Goal: Task Accomplishment & Management: Use online tool/utility

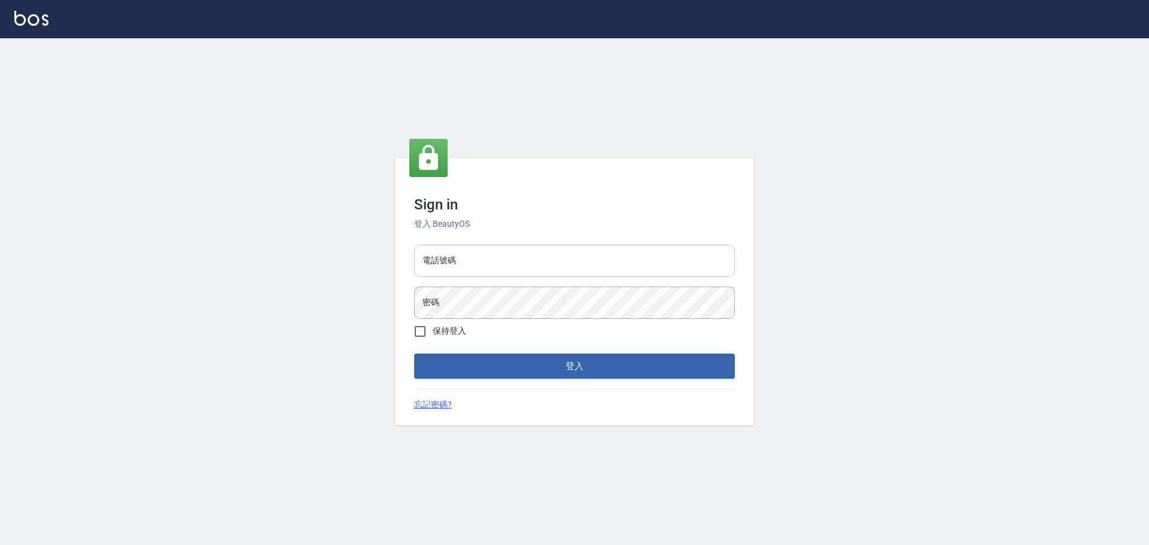
click at [526, 269] on input "電話號碼" at bounding box center [574, 261] width 321 height 32
type input "0989189977"
click at [414, 354] on button "登入" at bounding box center [574, 366] width 321 height 25
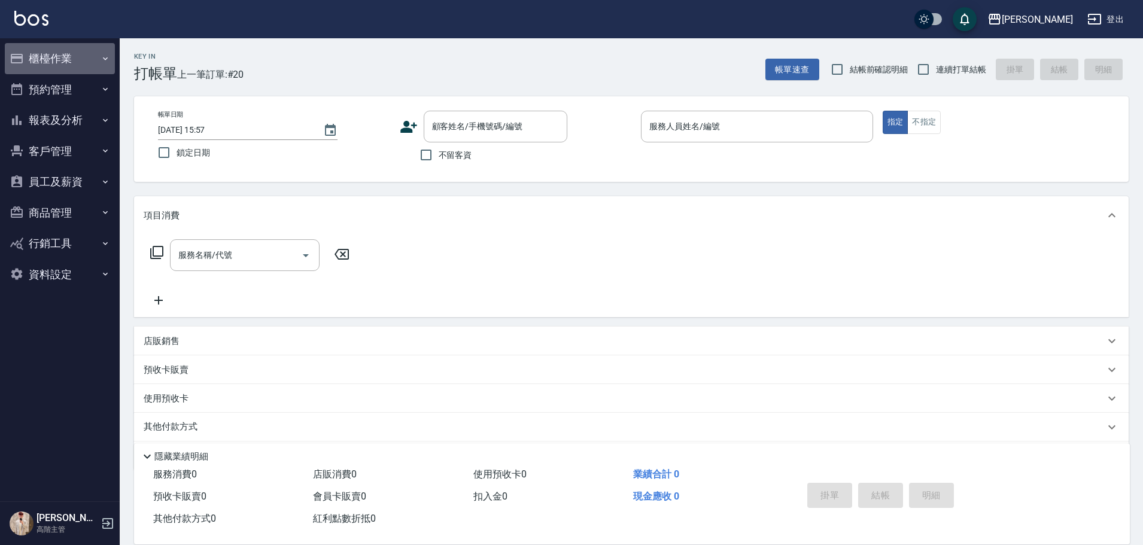
click at [91, 62] on button "櫃檯作業" at bounding box center [60, 58] width 110 height 31
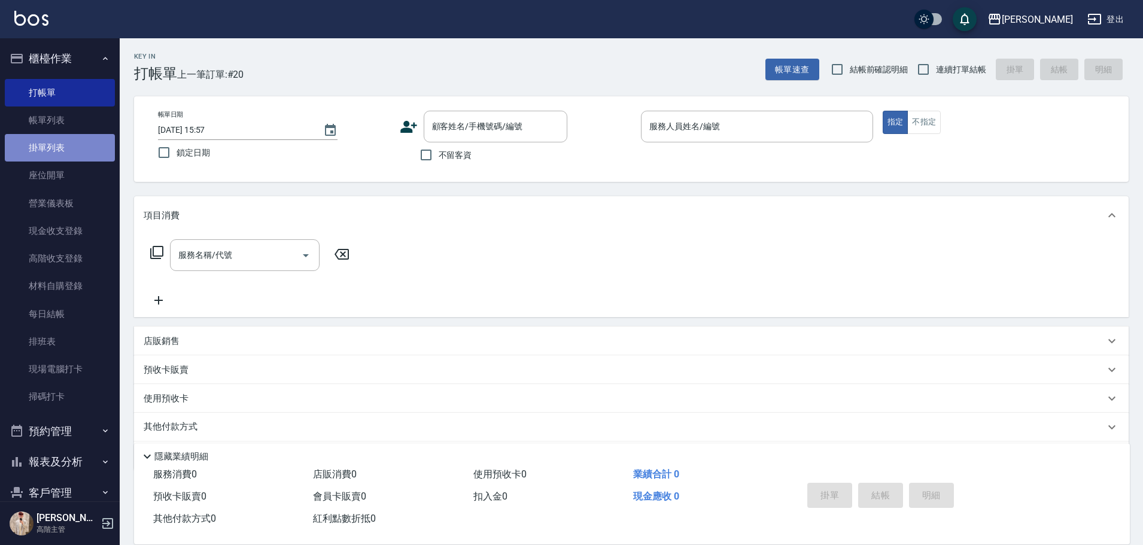
click at [92, 141] on link "掛單列表" at bounding box center [60, 148] width 110 height 28
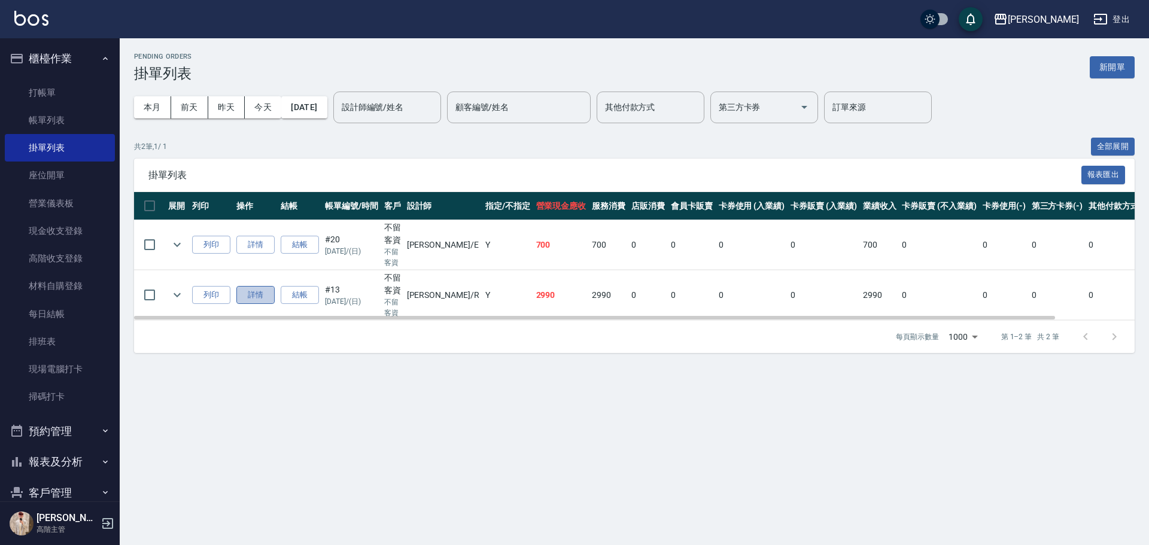
click at [256, 298] on link "詳情" at bounding box center [255, 295] width 38 height 19
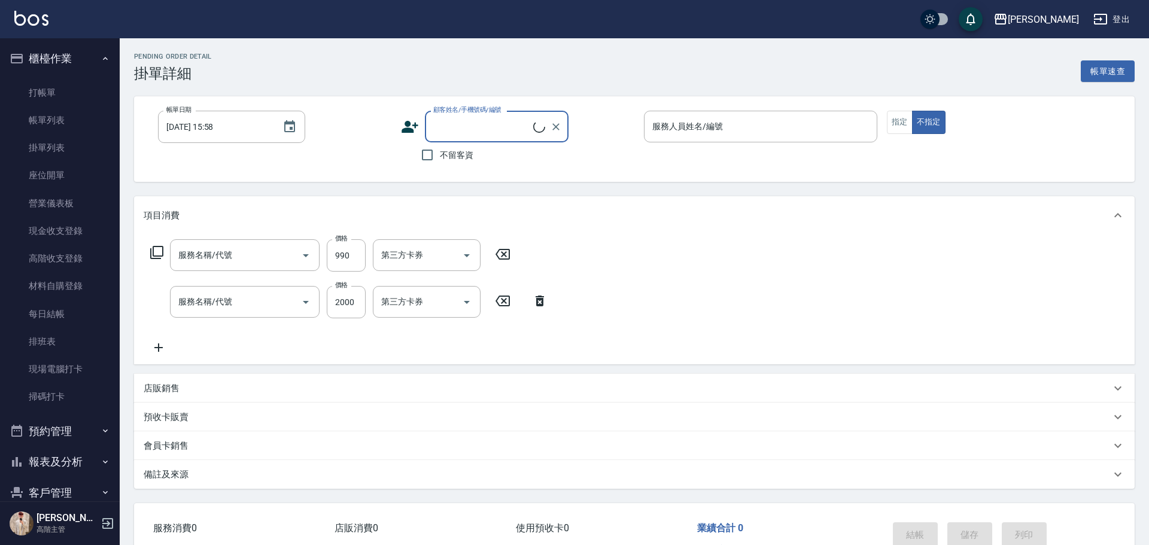
type input "[DATE] 13:23"
checkbox input "true"
type input "[PERSON_NAME]"
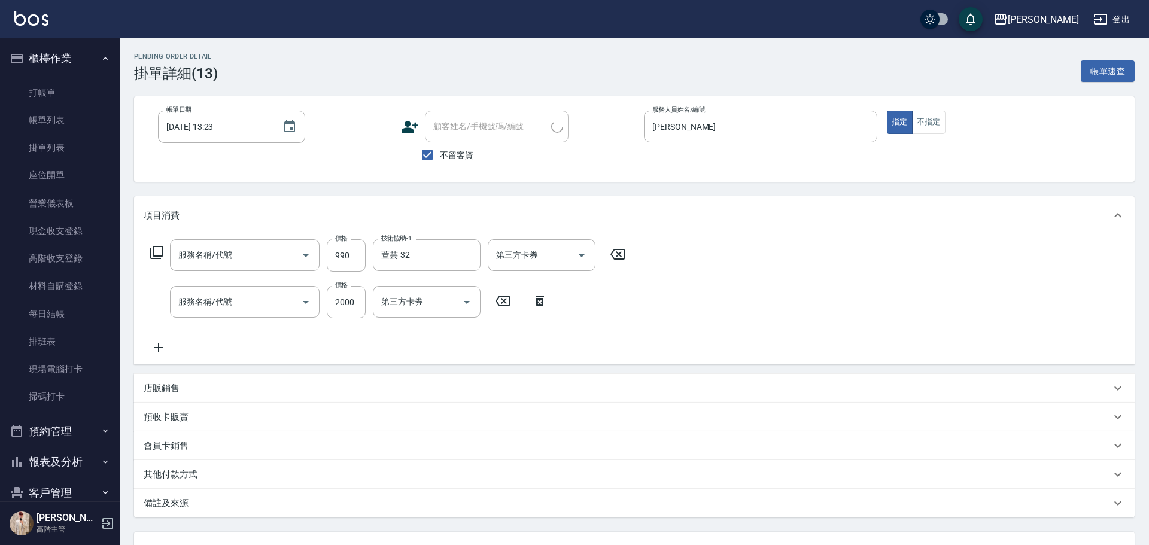
type input "護髮600以上([MEDICAL_DATA])"
type input "活動燙髮1799 不分長度"
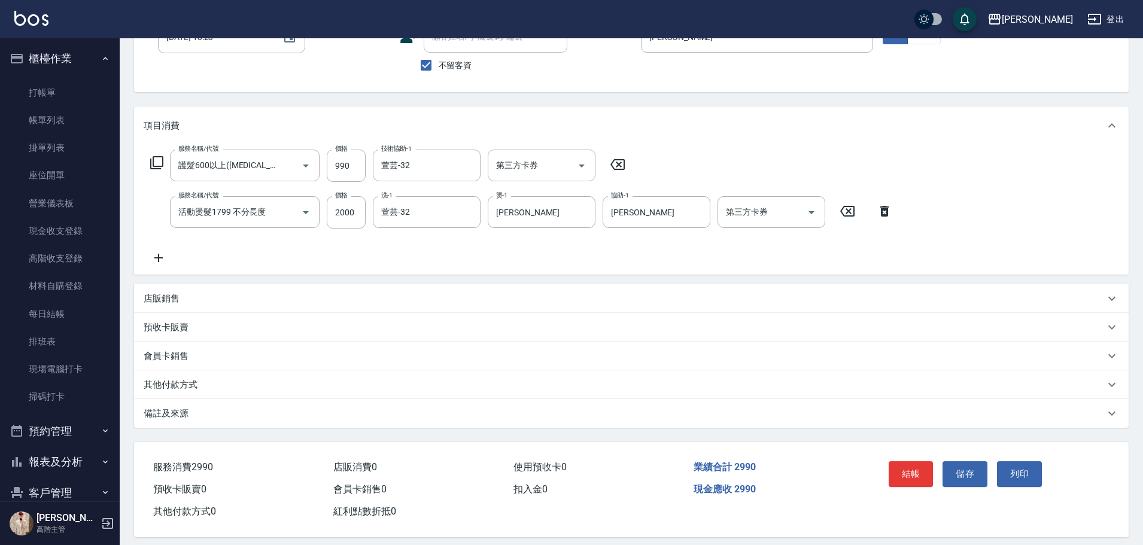
scroll to position [102, 0]
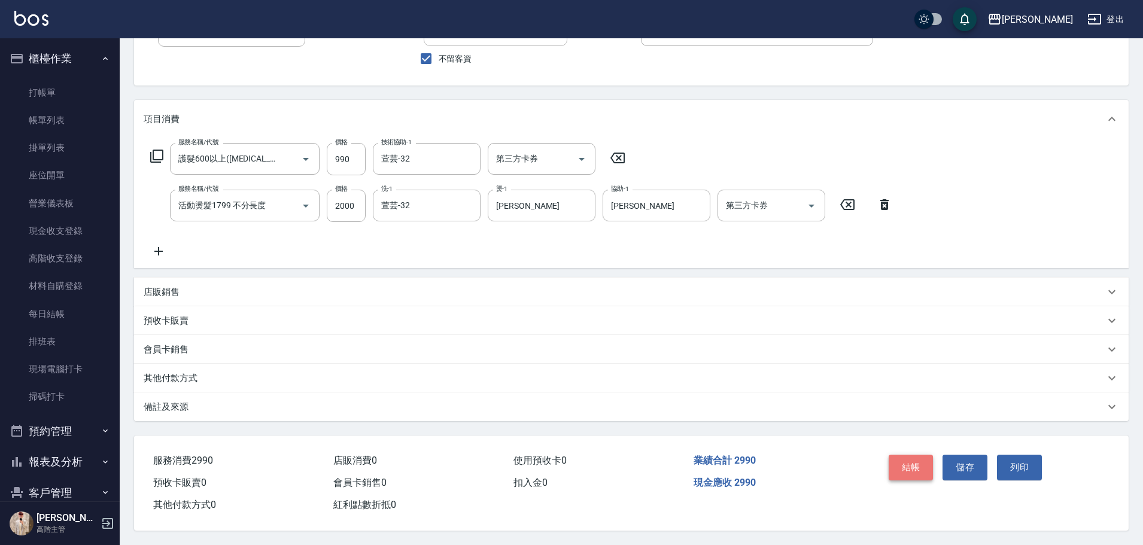
click at [918, 463] on button "結帳" at bounding box center [911, 467] width 45 height 25
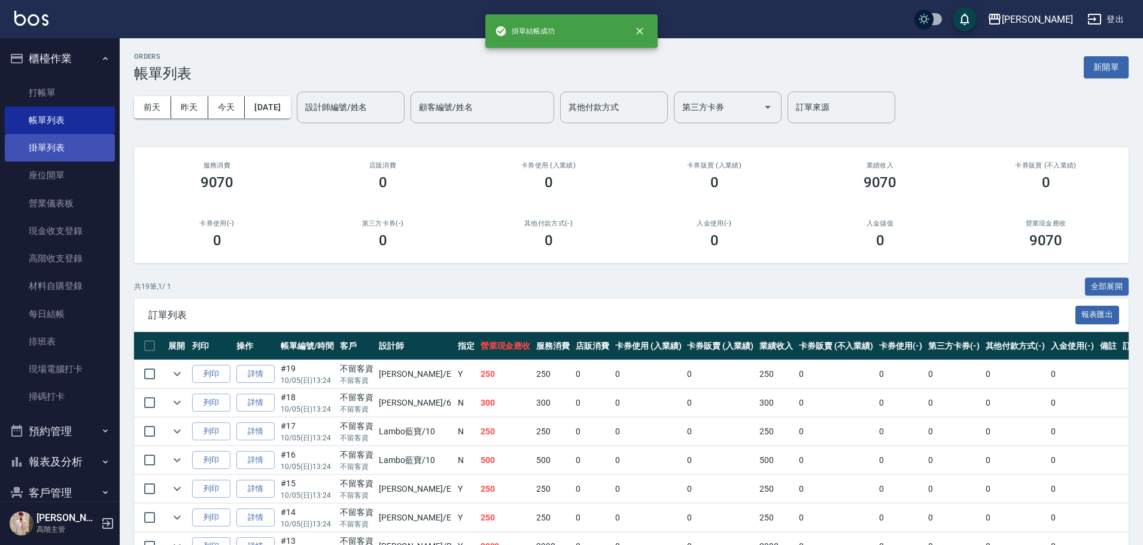
click at [60, 154] on link "掛單列表" at bounding box center [60, 148] width 110 height 28
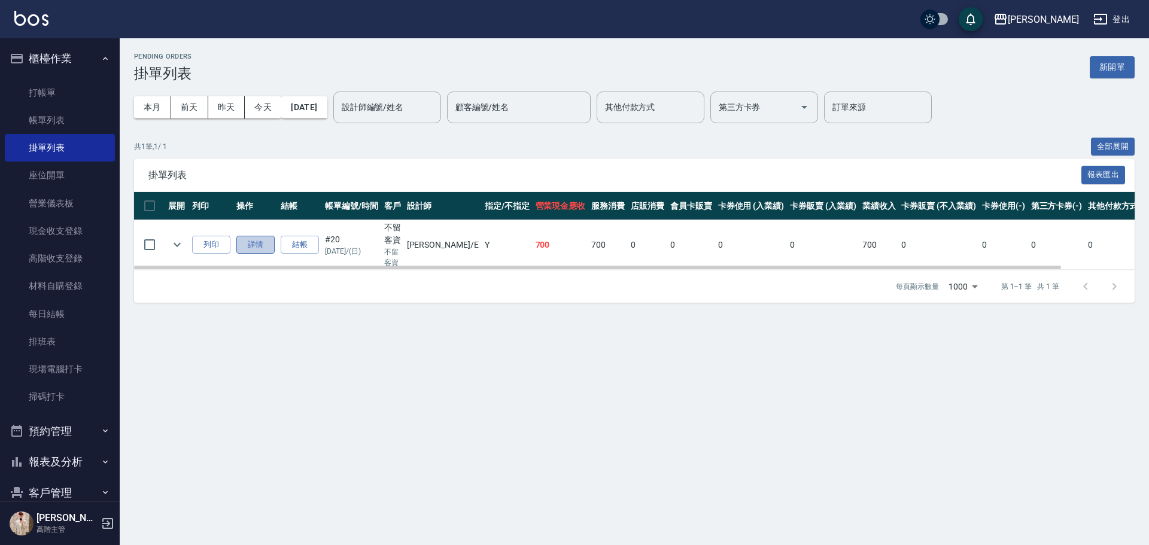
click at [265, 249] on link "詳情" at bounding box center [255, 245] width 38 height 19
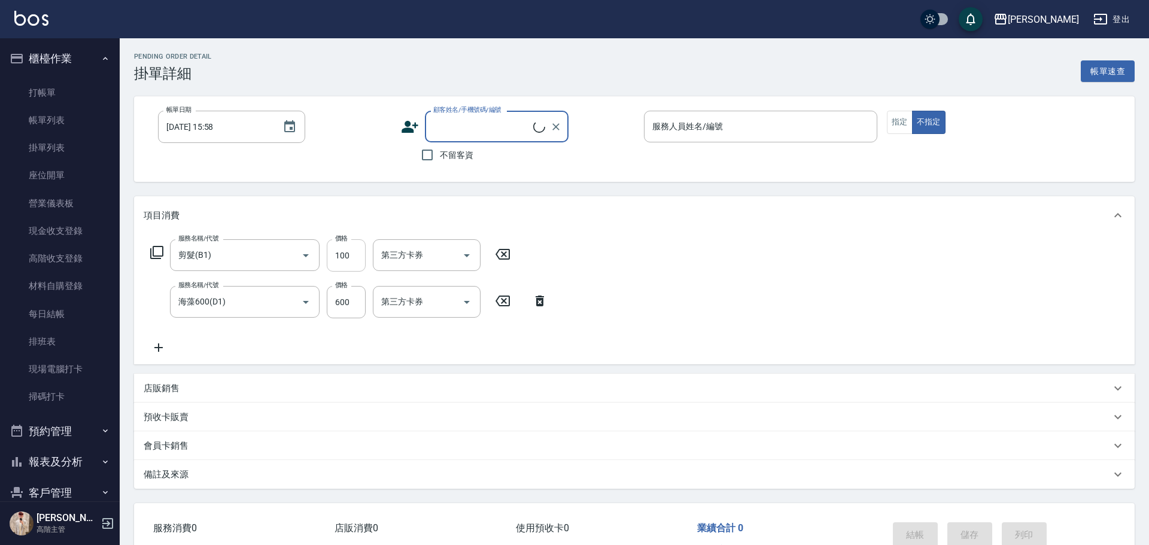
type input "[DATE] 13:25"
checkbox input "true"
type input "[PERSON_NAME]"
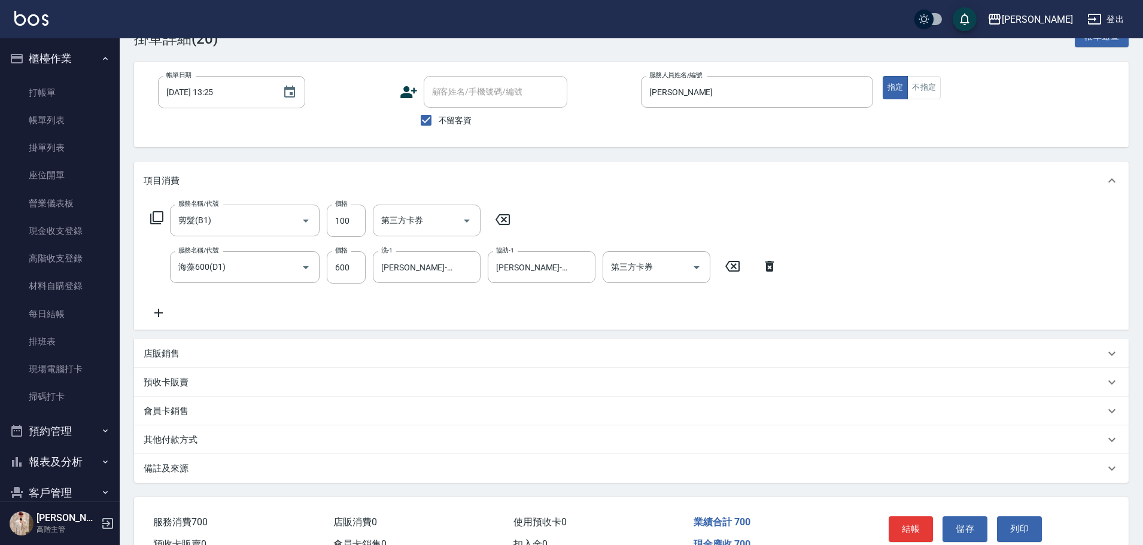
scroll to position [60, 0]
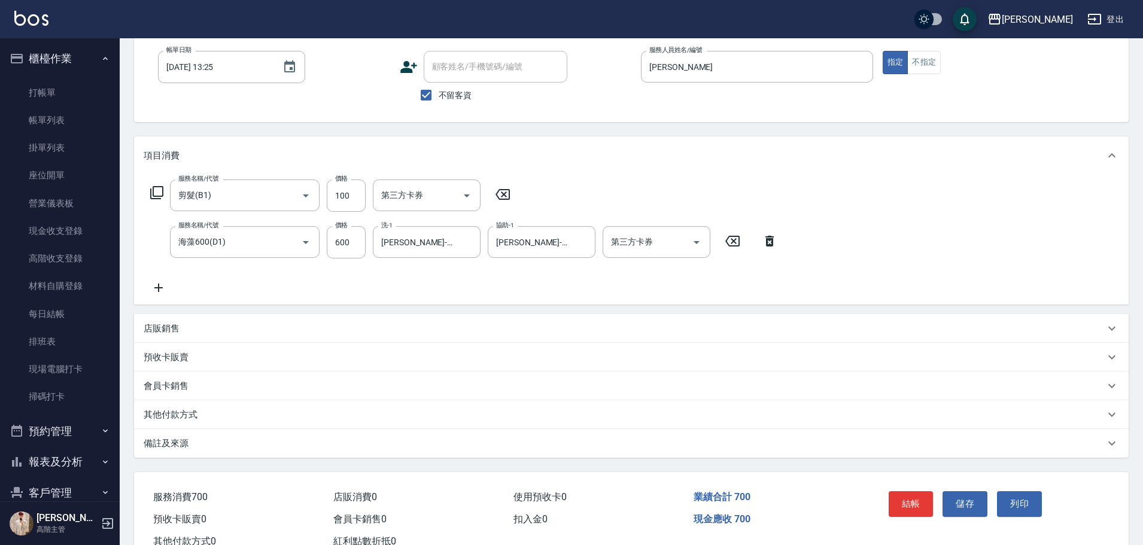
click at [202, 335] on div "店販銷售" at bounding box center [631, 328] width 995 height 29
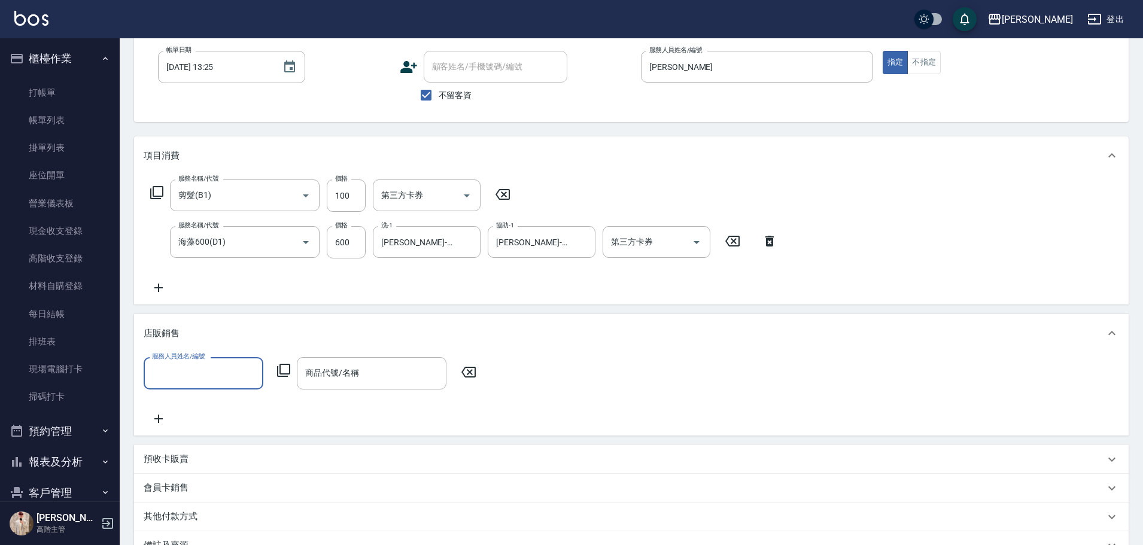
scroll to position [0, 0]
click at [188, 370] on input "服務人員姓名/編號" at bounding box center [203, 373] width 109 height 21
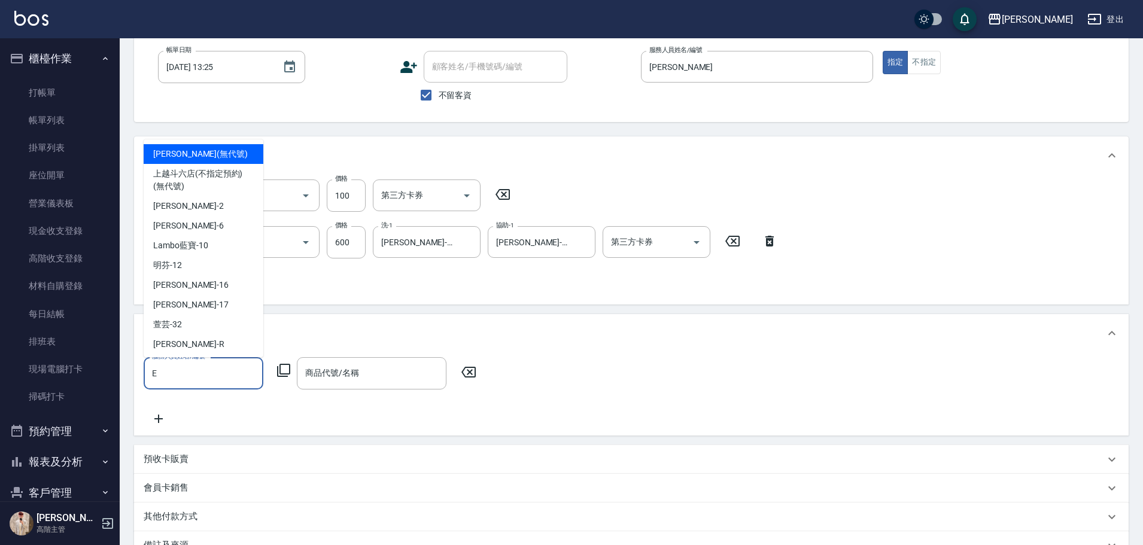
type input "[PERSON_NAME]"
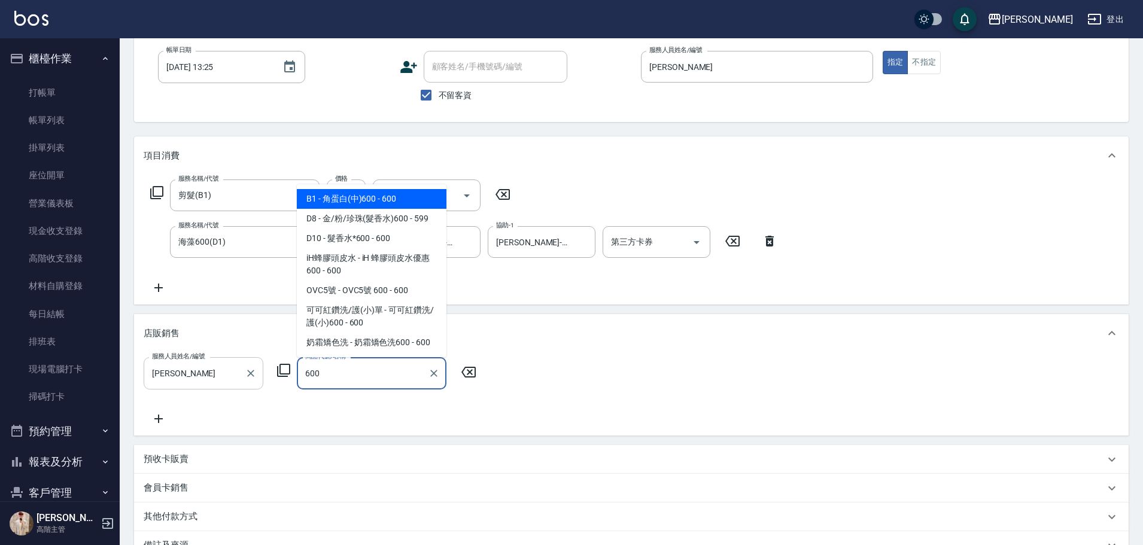
type input "角蛋白(中)600"
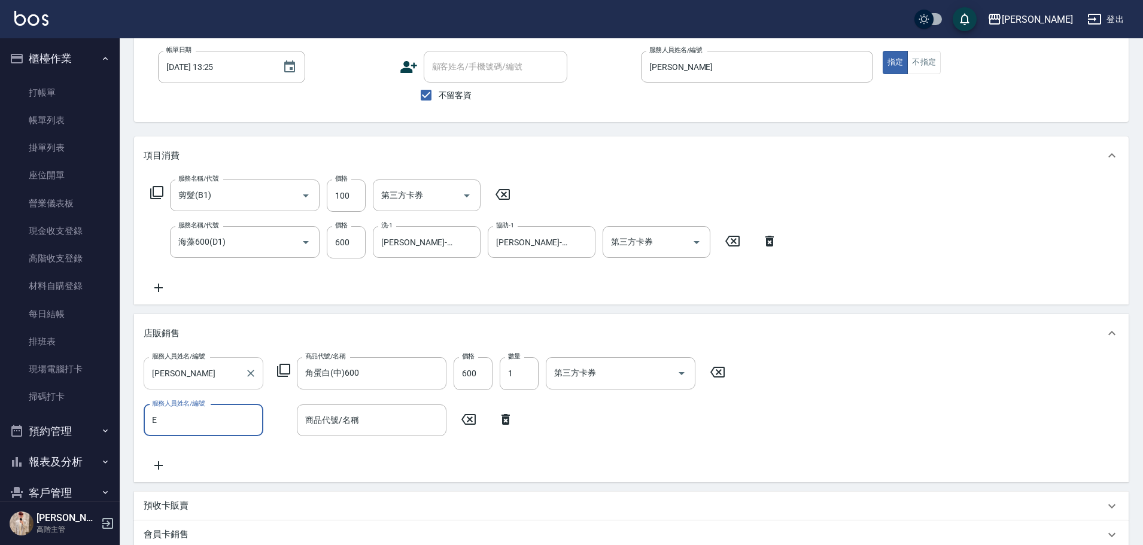
type input "[PERSON_NAME]"
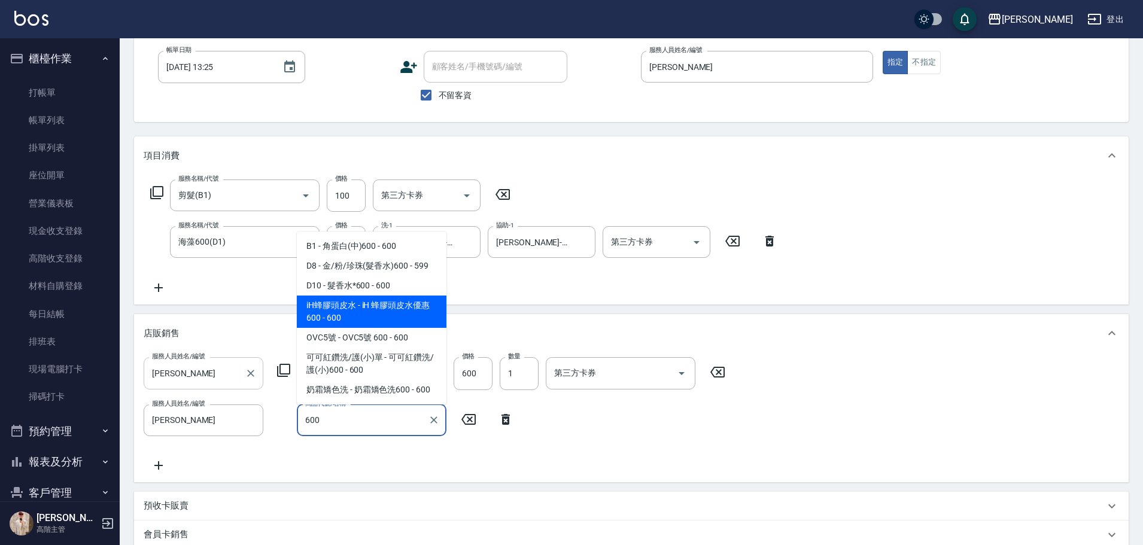
type input "iH 蜂膠頭皮水優惠600"
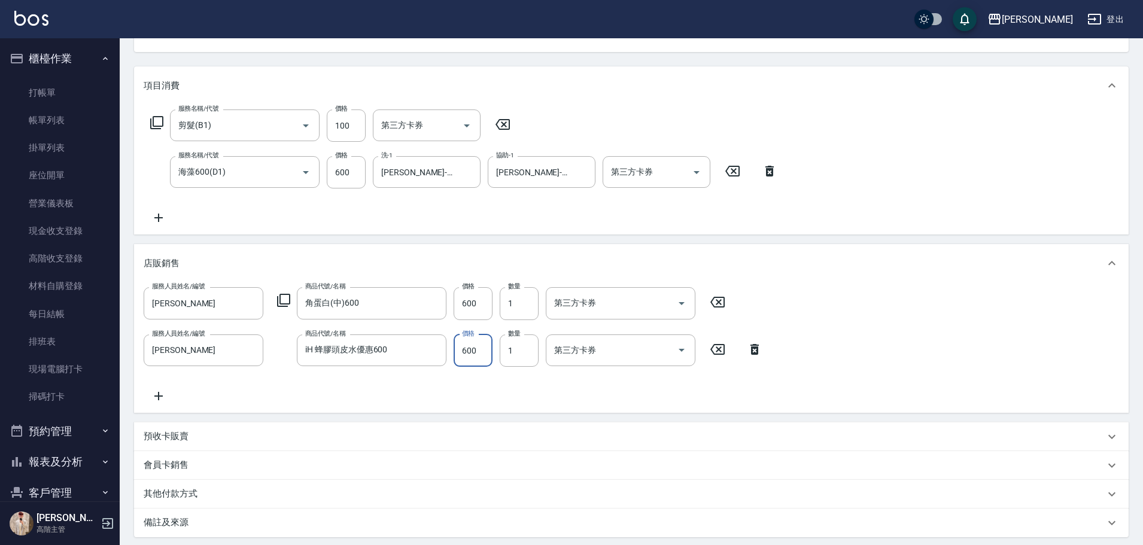
scroll to position [239, 0]
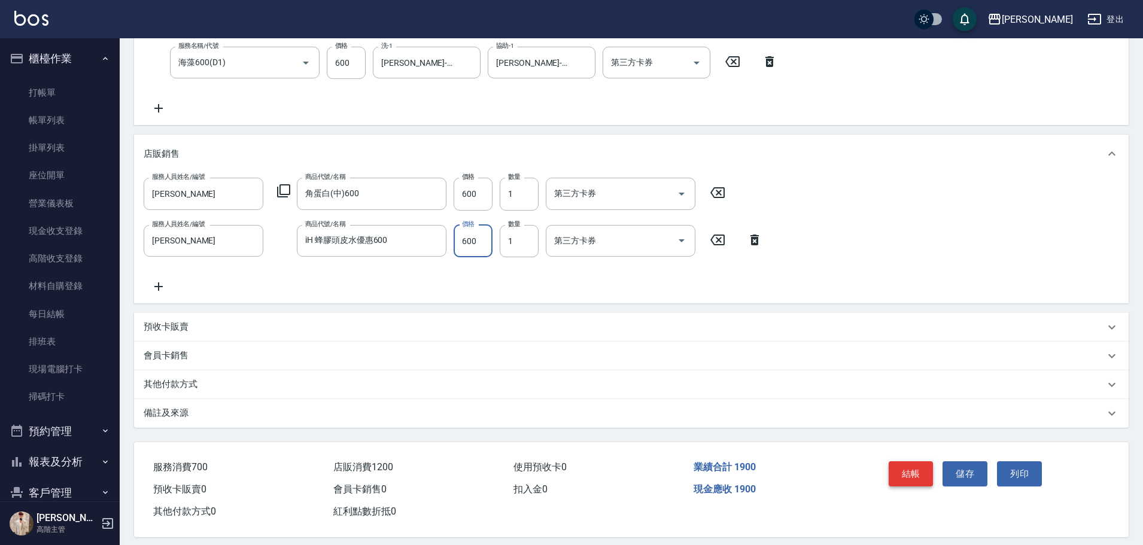
click at [913, 485] on button "結帳" at bounding box center [911, 474] width 45 height 25
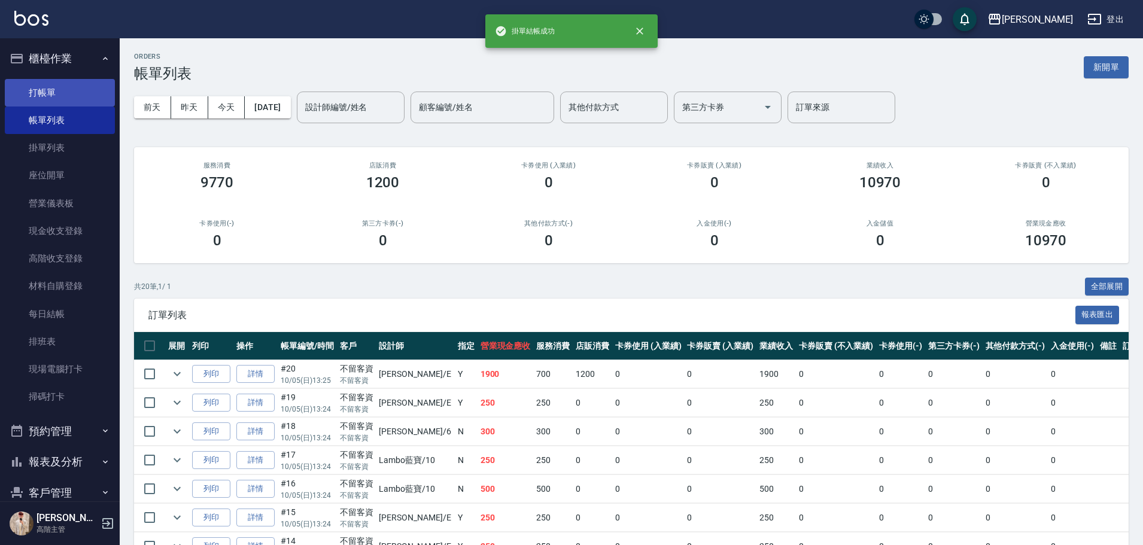
click at [88, 82] on link "打帳單" at bounding box center [60, 93] width 110 height 28
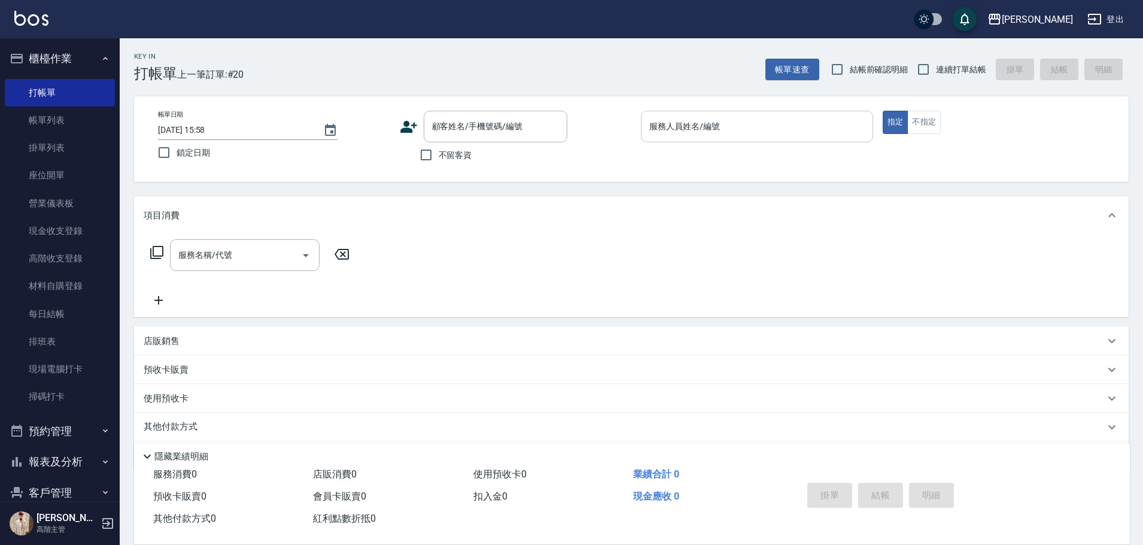
drag, startPoint x: 462, startPoint y: 154, endPoint x: 675, endPoint y: 125, distance: 215.1
click at [463, 154] on span "不留客資" at bounding box center [456, 155] width 34 height 13
click at [439, 154] on input "不留客資" at bounding box center [426, 154] width 25 height 25
checkbox input "true"
click at [948, 83] on div "Key In 打帳單 上一筆訂單:#20 帳單速查 結帳前確認明細 連續打單結帳 掛單 結帳 明細 帳單日期 [DATE] 15:58 鎖定日期 顧客姓名/手…" at bounding box center [632, 297] width 1024 height 518
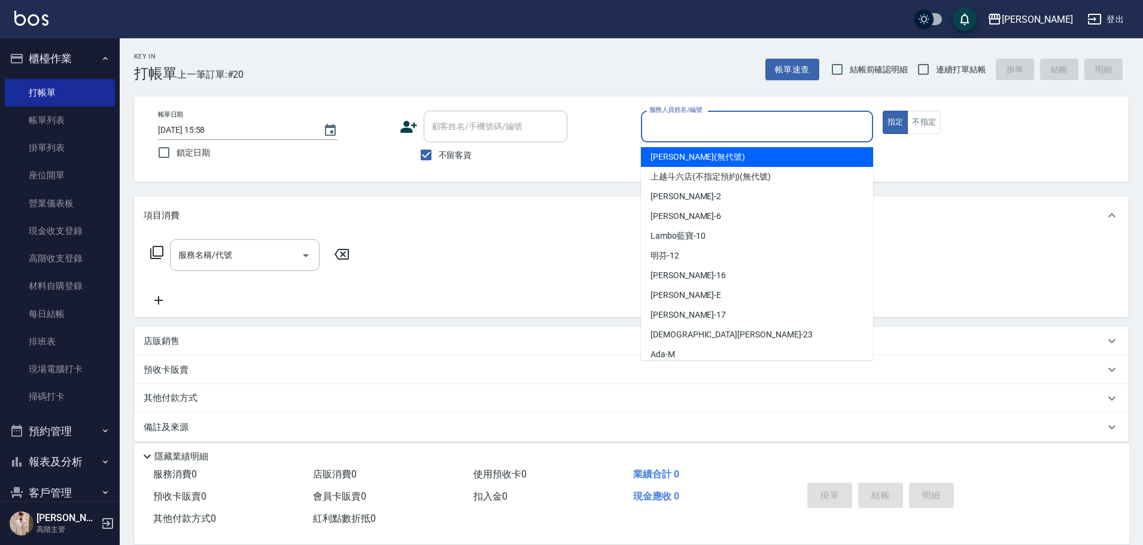
drag, startPoint x: 775, startPoint y: 124, endPoint x: 988, endPoint y: 65, distance: 221.2
click at [776, 124] on input "服務人員姓名/編號" at bounding box center [758, 126] width 222 height 21
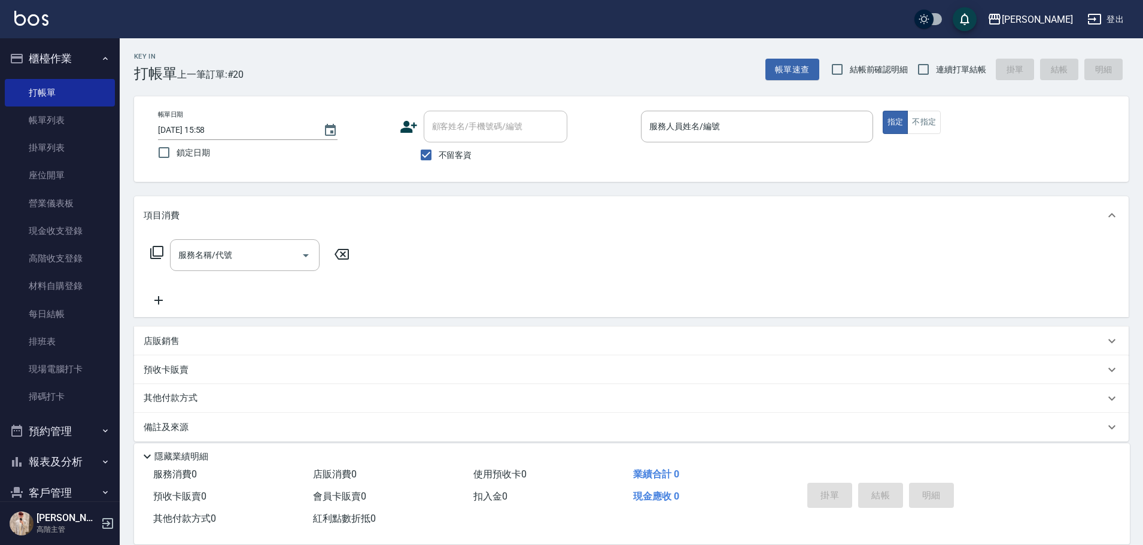
click at [953, 80] on label "連續打單結帳" at bounding box center [948, 69] width 75 height 25
click at [936, 80] on input "連續打單結帳" at bounding box center [923, 69] width 25 height 25
checkbox input "true"
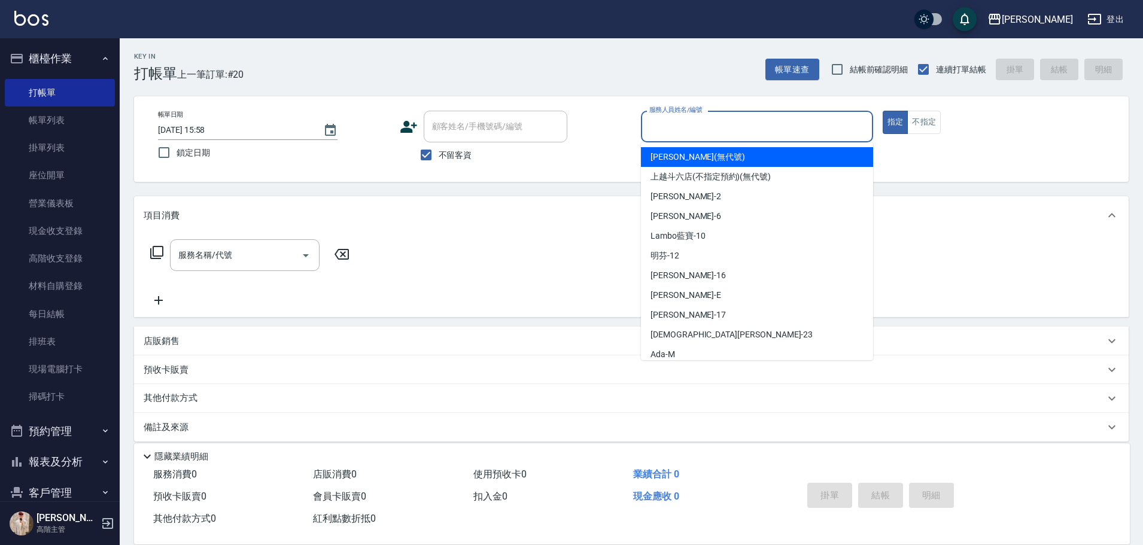
drag, startPoint x: 781, startPoint y: 126, endPoint x: 756, endPoint y: 116, distance: 26.3
click at [779, 126] on input "服務人員姓名/編號" at bounding box center [758, 126] width 222 height 21
type input "[PERSON_NAME]-6"
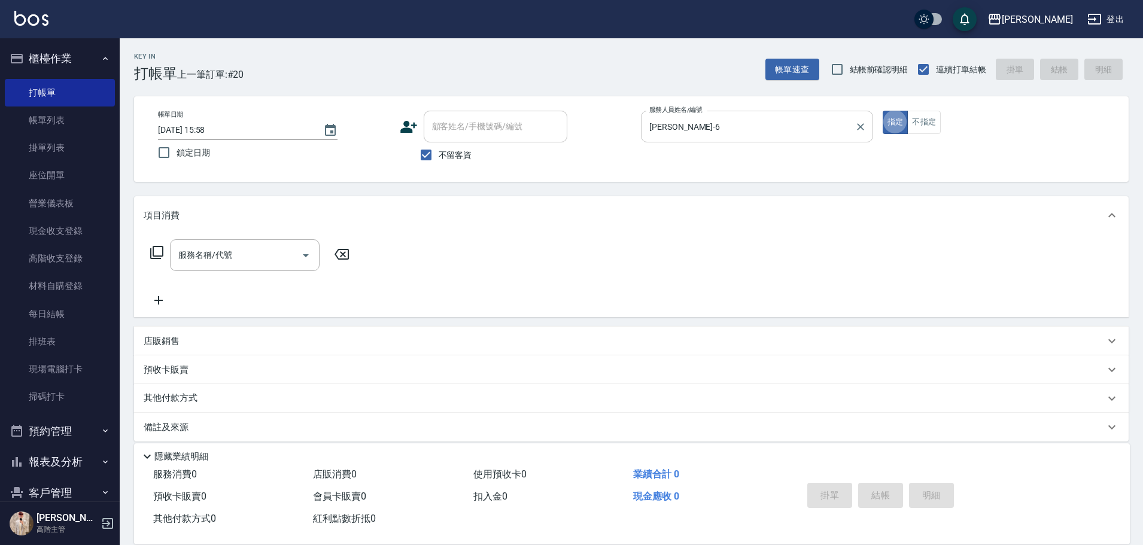
type button "true"
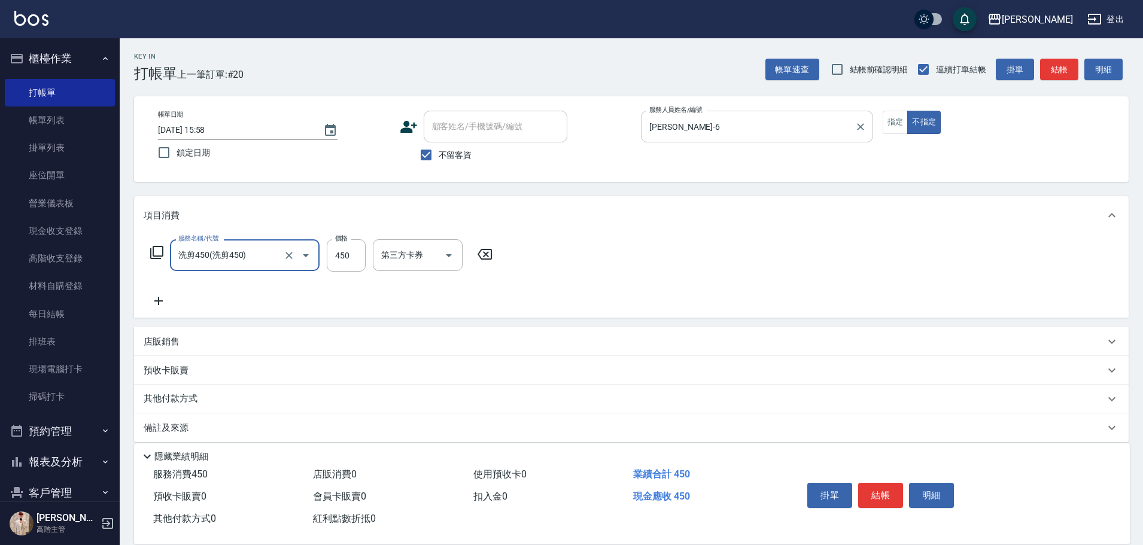
type input "洗剪450"
type input "萱芸-32"
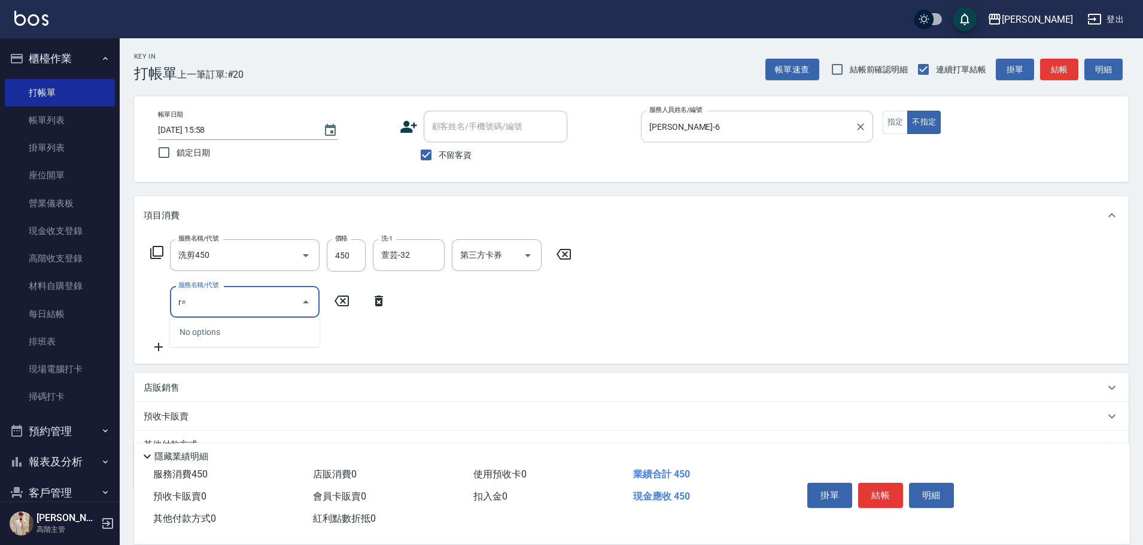
type input "r"
type input "肩100(特6)"
type input "萱芸-32"
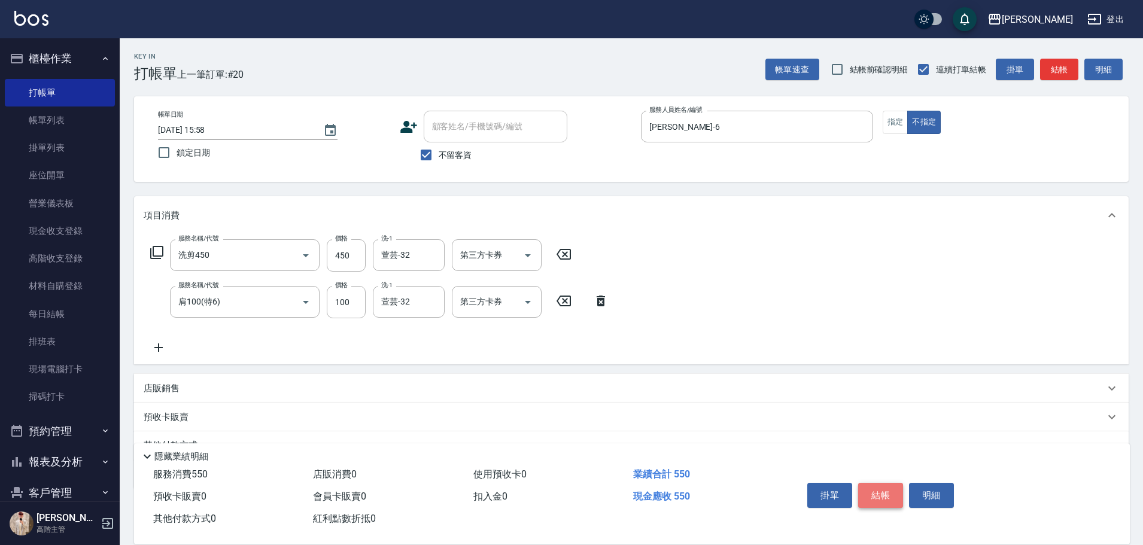
click at [881, 493] on button "結帳" at bounding box center [880, 495] width 45 height 25
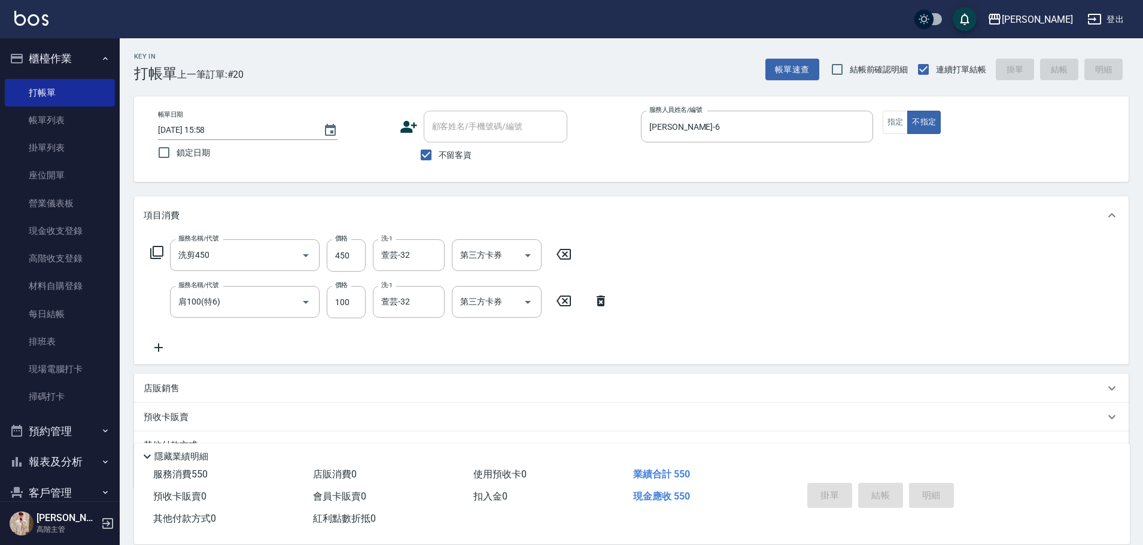
type input "[DATE] 16:00"
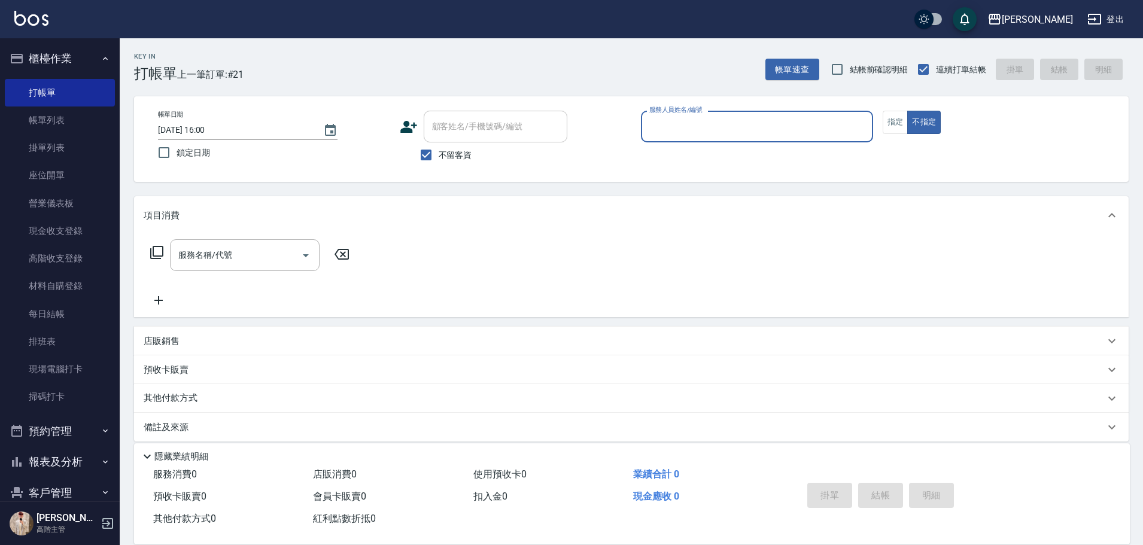
click at [744, 122] on input "服務人員姓名/編號" at bounding box center [758, 126] width 222 height 21
type input "R"
type button "false"
type input "[PERSON_NAME]"
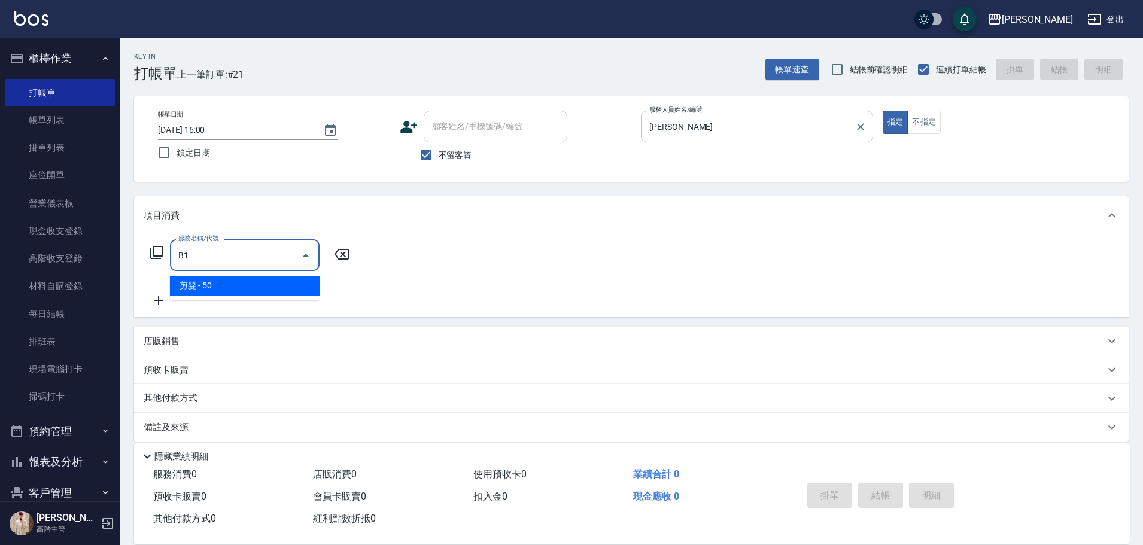
type input "剪髮(B1)"
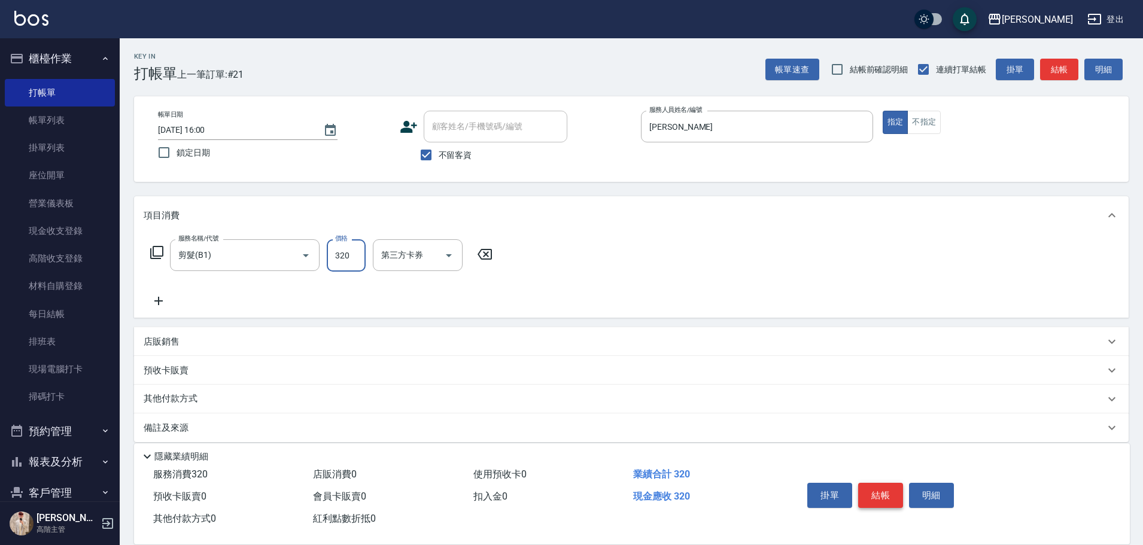
type input "320"
click at [885, 487] on button "結帳" at bounding box center [880, 495] width 45 height 25
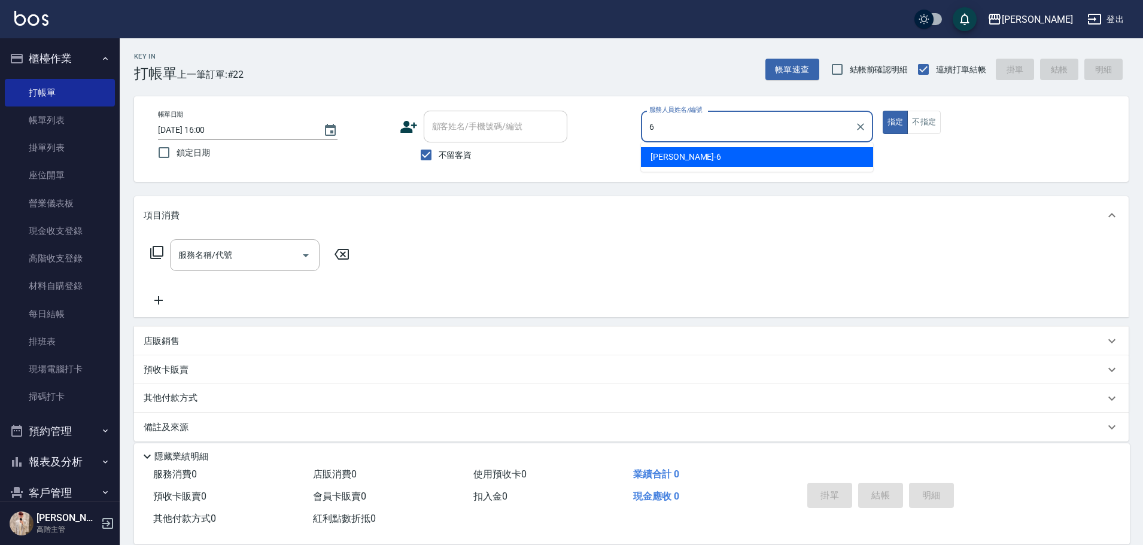
type input "[PERSON_NAME]-6"
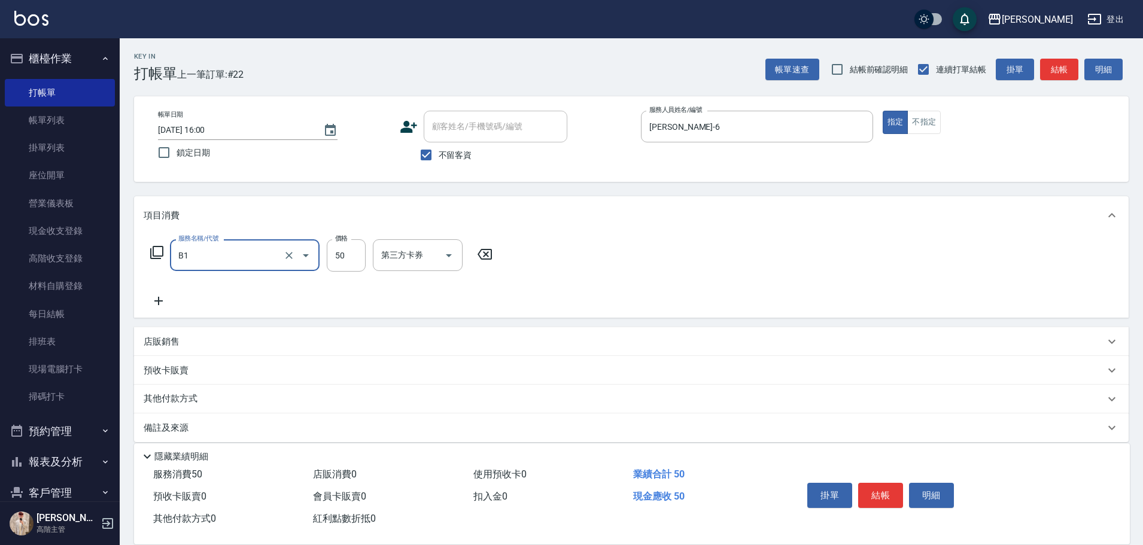
type input "剪髮(B1)"
type input "350"
click at [891, 485] on button "結帳" at bounding box center [880, 495] width 45 height 25
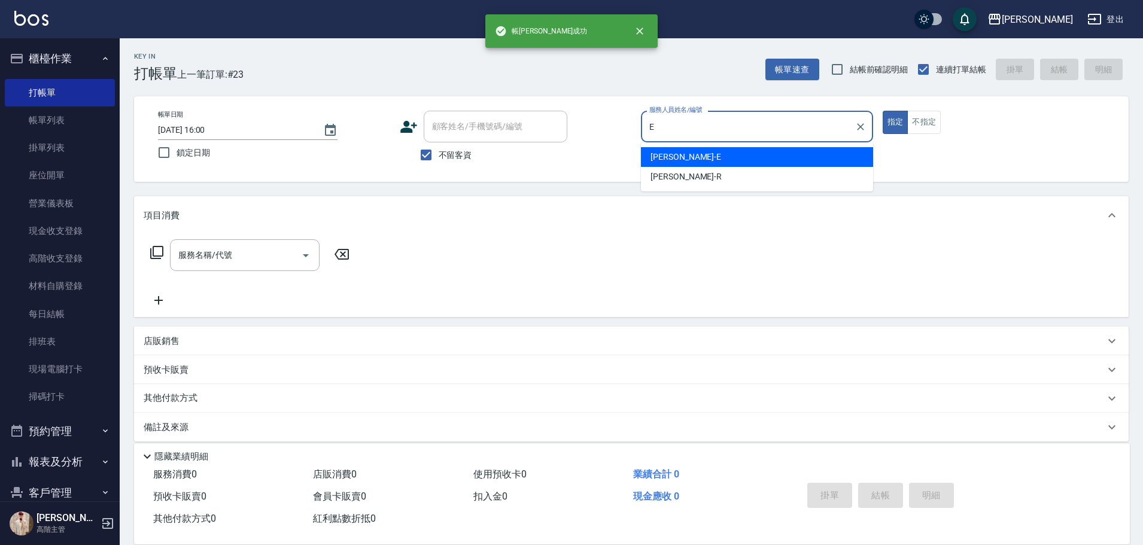
type input "[PERSON_NAME]"
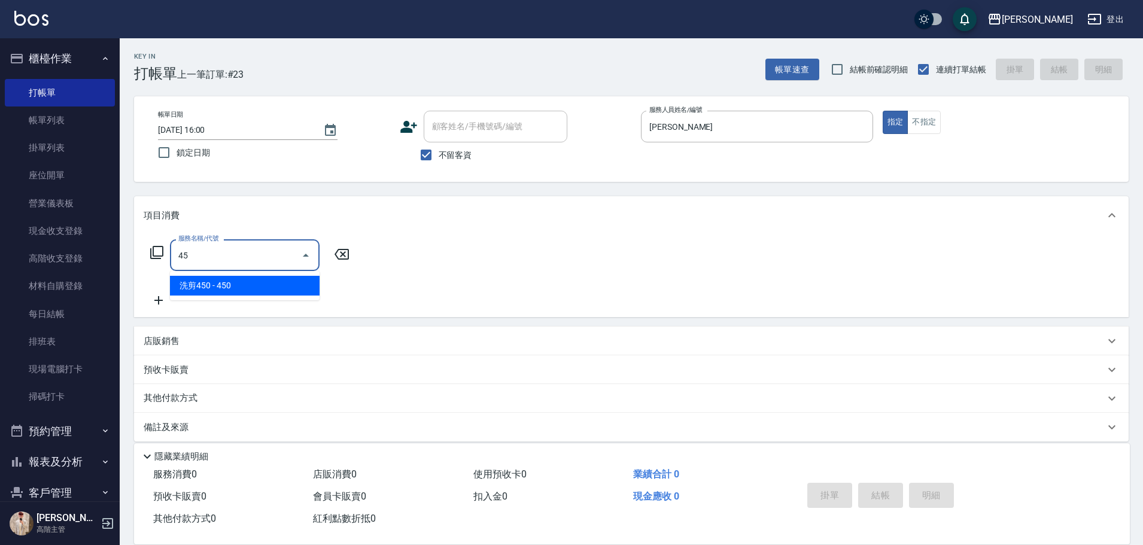
type input "4"
type input "[PERSON_NAME]650(D2)"
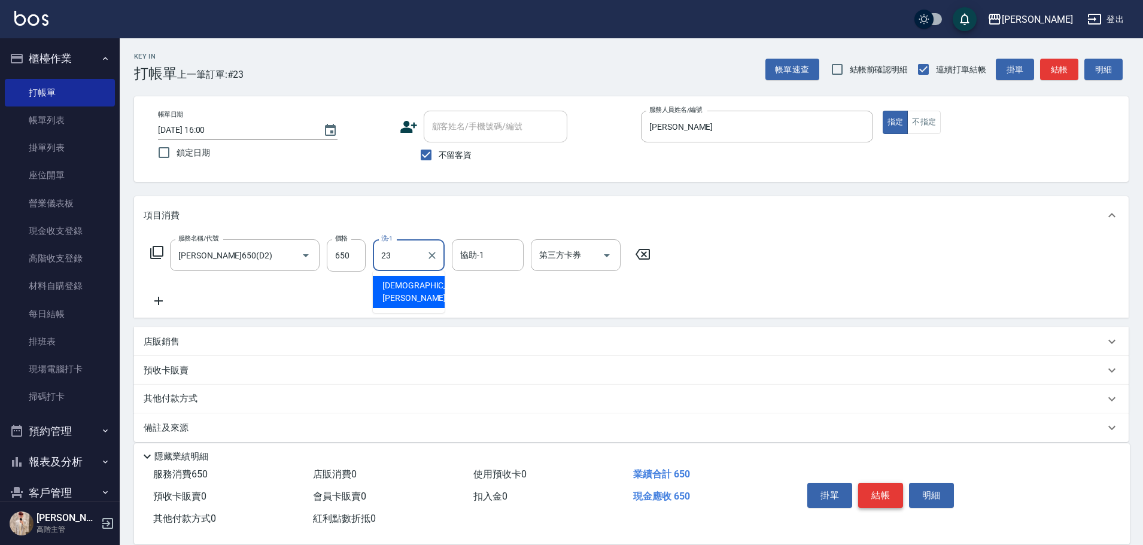
type input "[PERSON_NAME]-23"
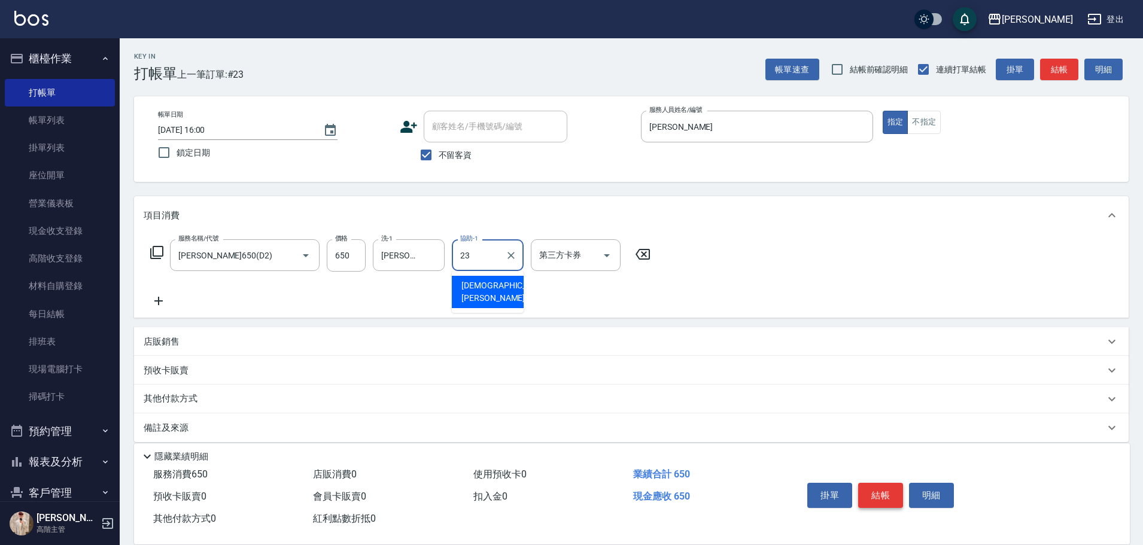
type input "[PERSON_NAME]-23"
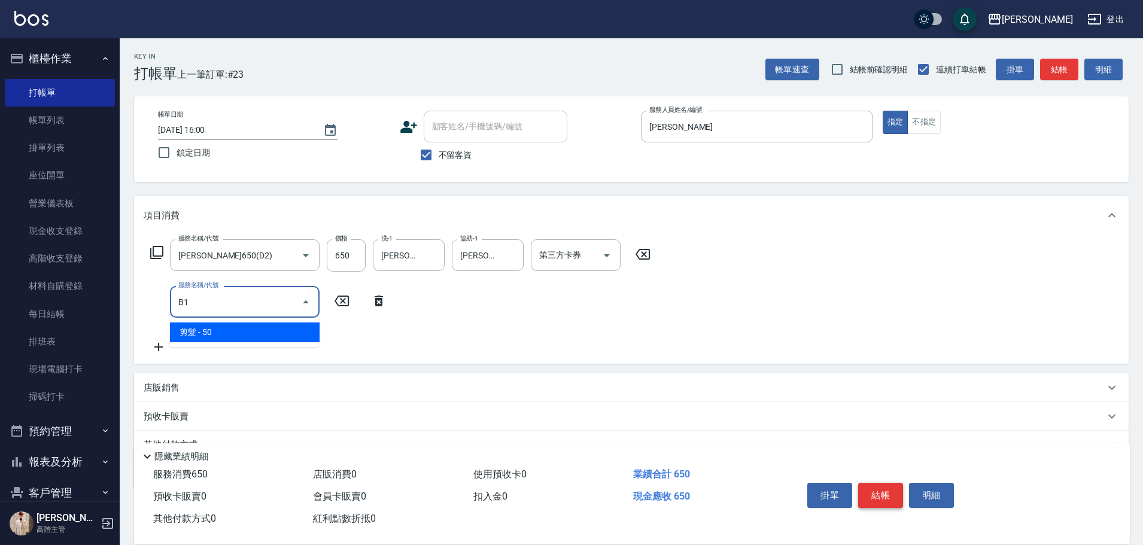
type input "剪髮(B1)"
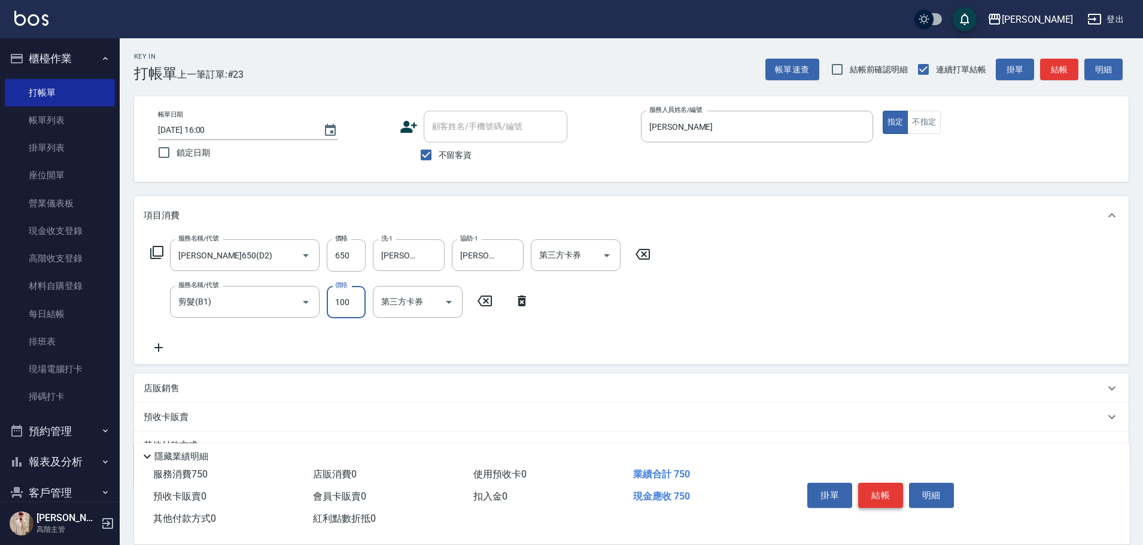
type input "100"
click at [893, 494] on button "結帳" at bounding box center [880, 495] width 45 height 25
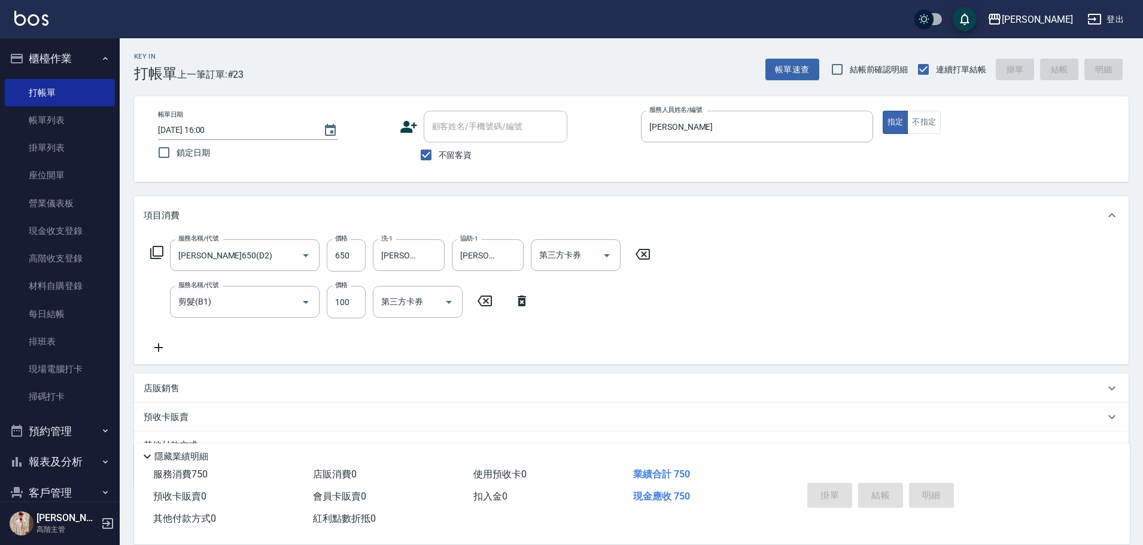
type input "[DATE] 16:01"
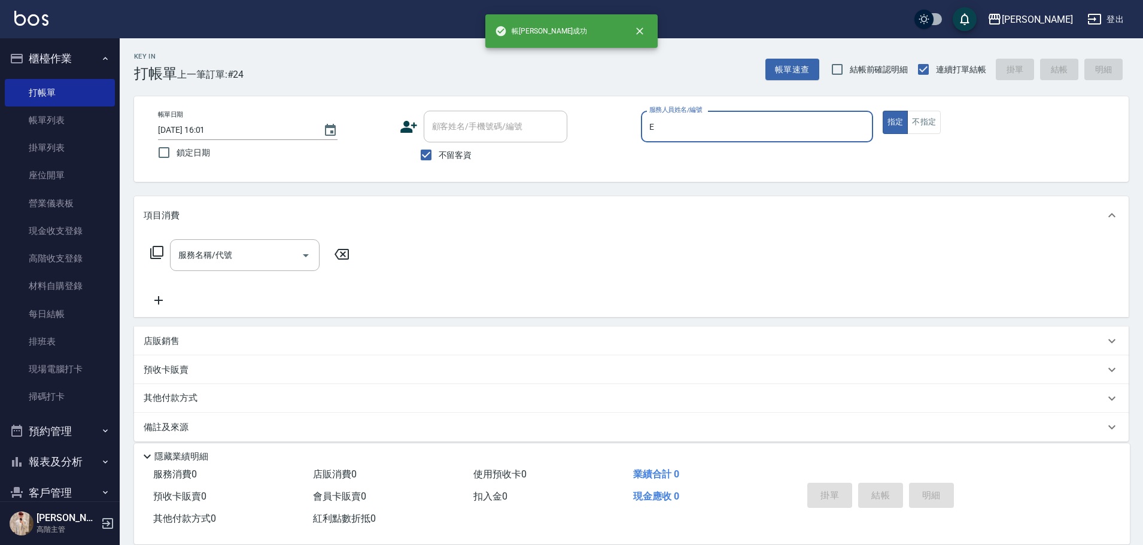
type input "[PERSON_NAME]"
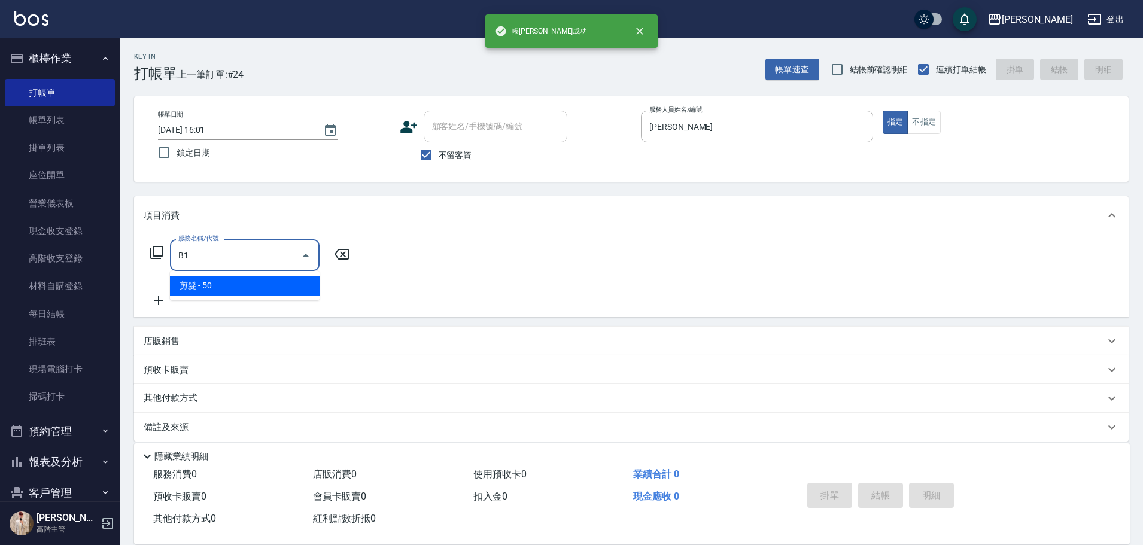
type input "剪髮(B1)"
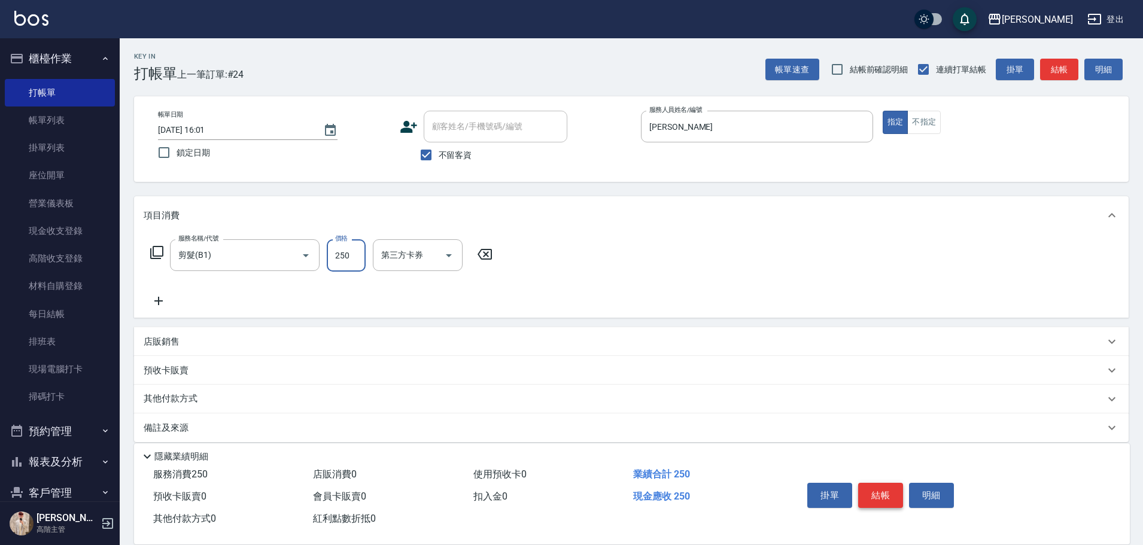
type input "250"
click at [891, 494] on button "結帳" at bounding box center [880, 495] width 45 height 25
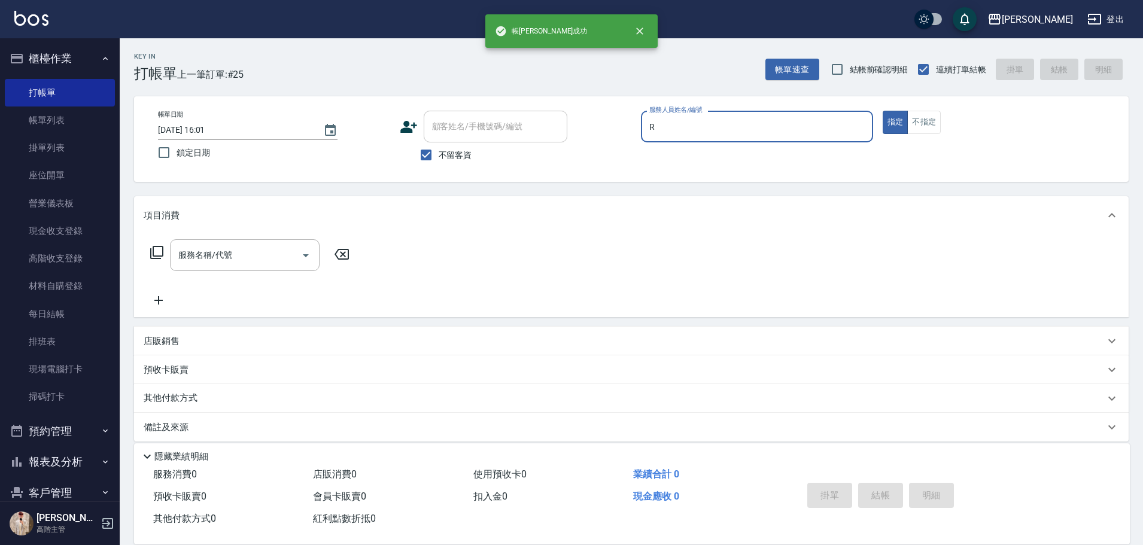
type input "[PERSON_NAME]"
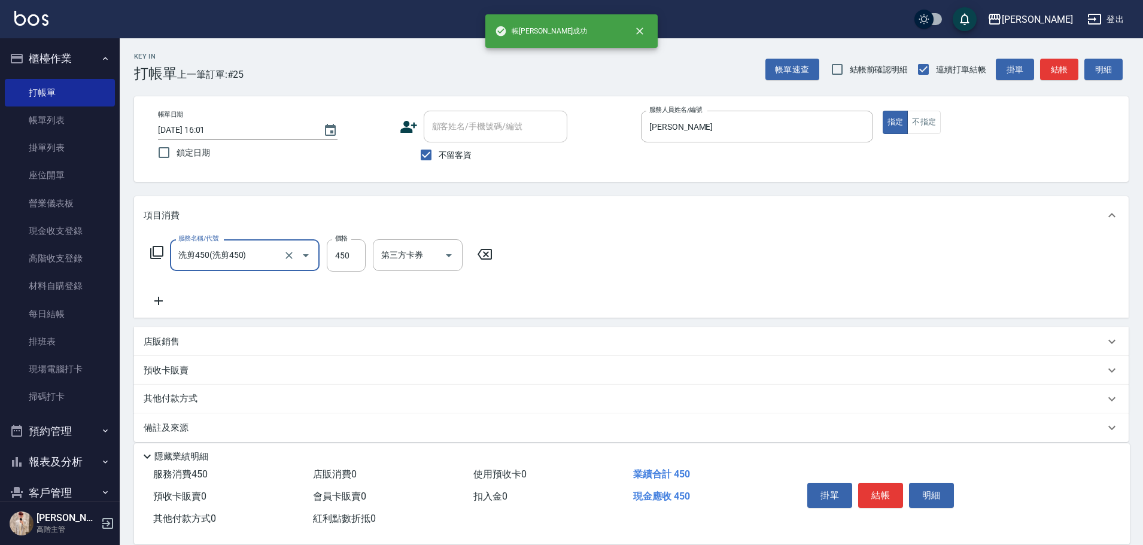
type input "洗剪450"
type input "570"
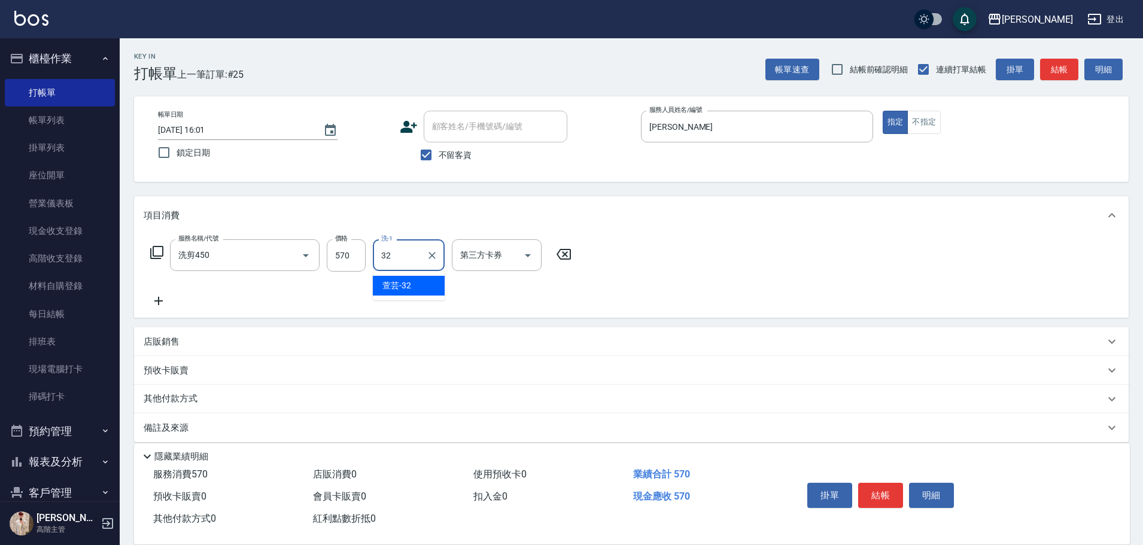
type input "萱芸-32"
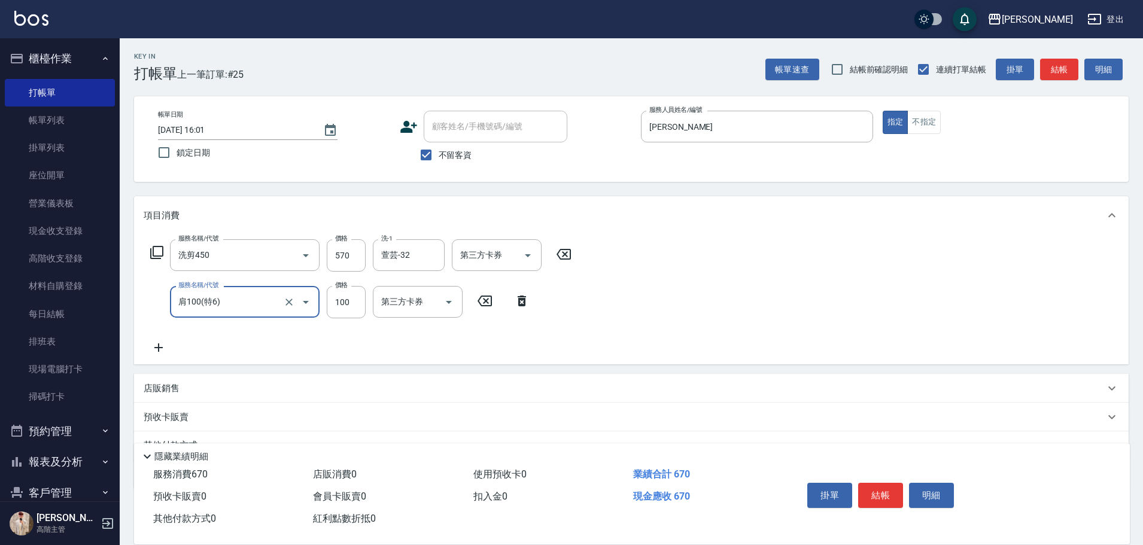
type input "肩100(特6)"
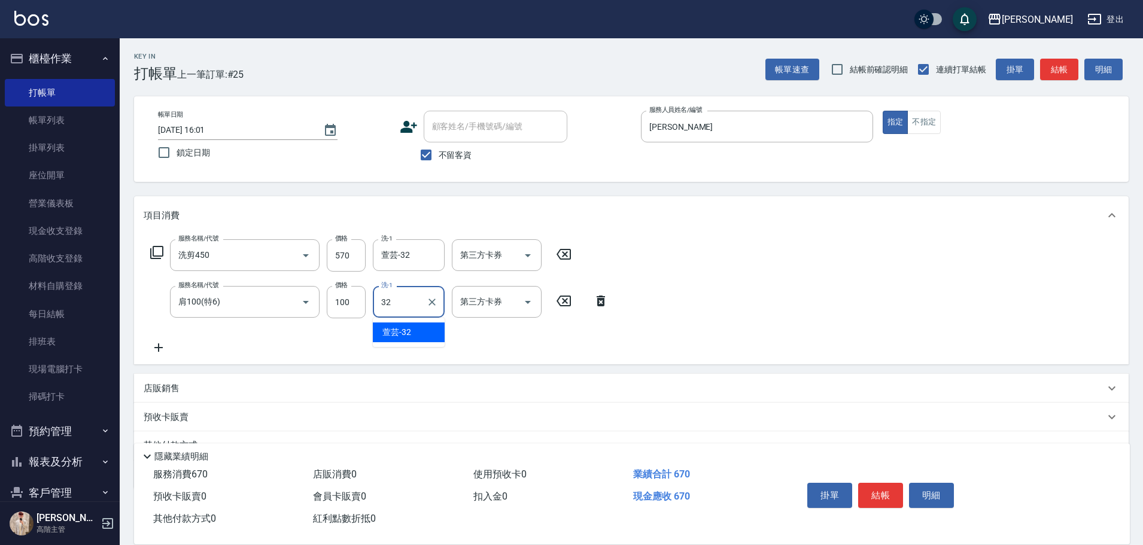
type input "萱芸-32"
click at [894, 494] on button "結帳" at bounding box center [880, 495] width 45 height 25
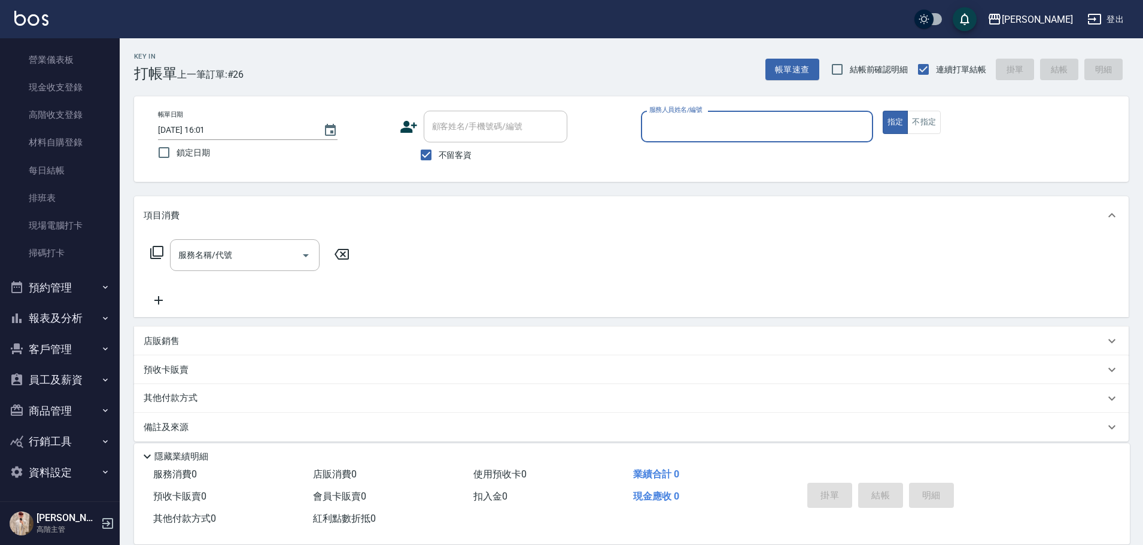
scroll to position [144, 0]
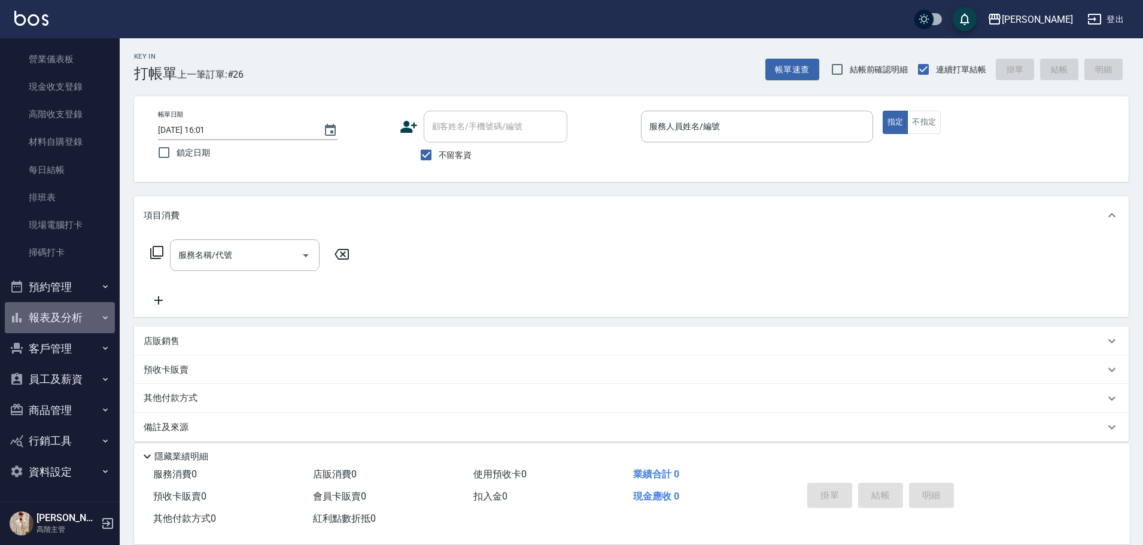
click at [101, 314] on icon "button" at bounding box center [106, 318] width 10 height 10
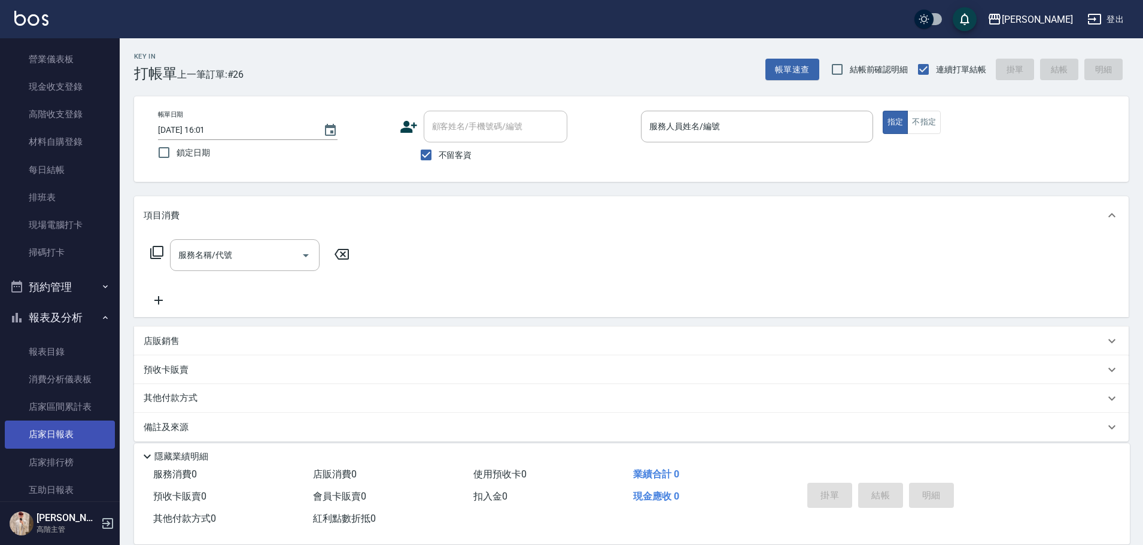
click at [92, 433] on link "店家日報表" at bounding box center [60, 435] width 110 height 28
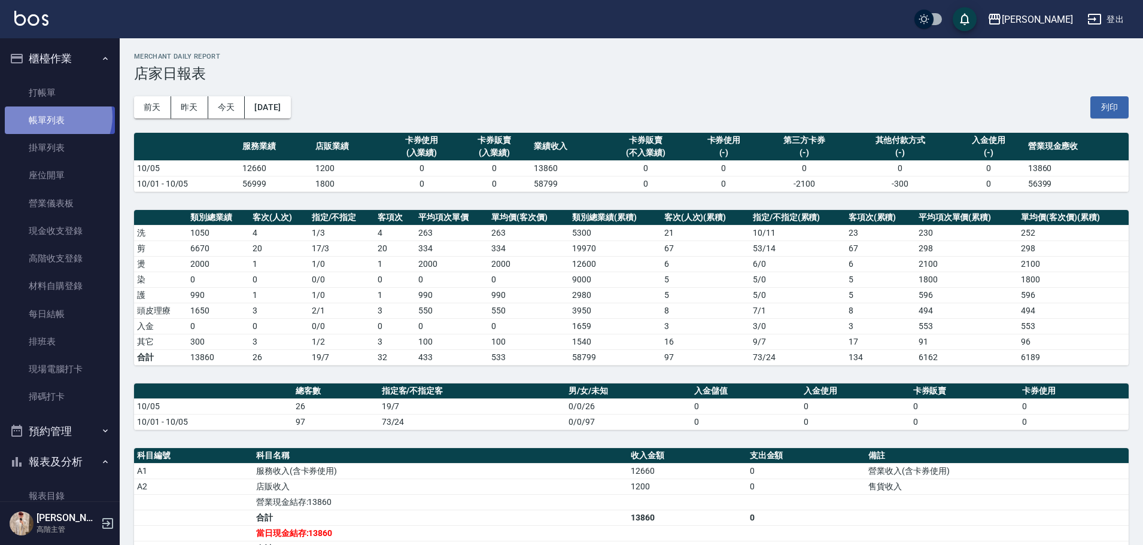
click at [56, 117] on link "帳單列表" at bounding box center [60, 121] width 110 height 28
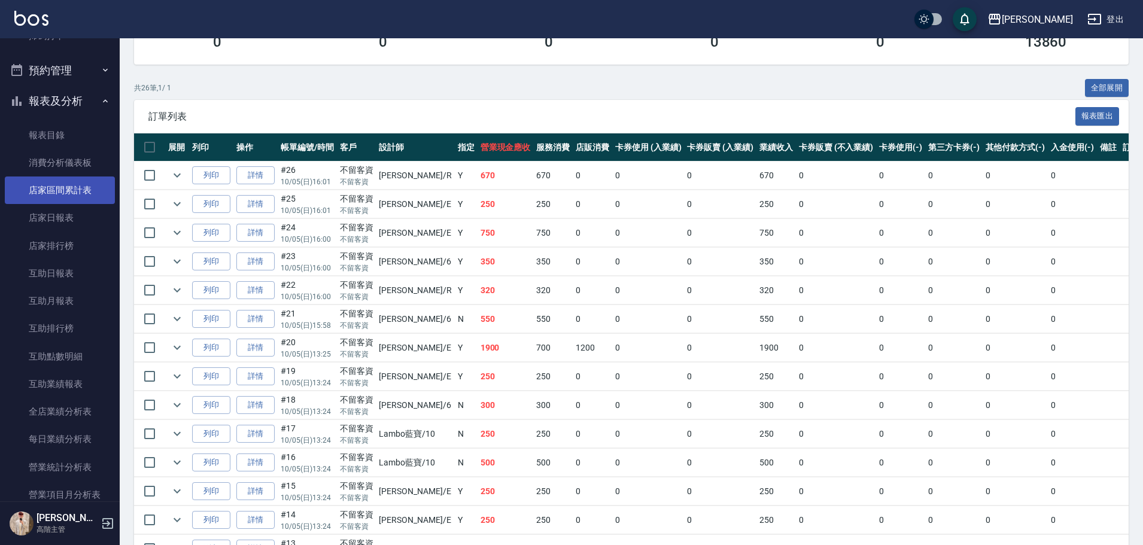
scroll to position [419, 0]
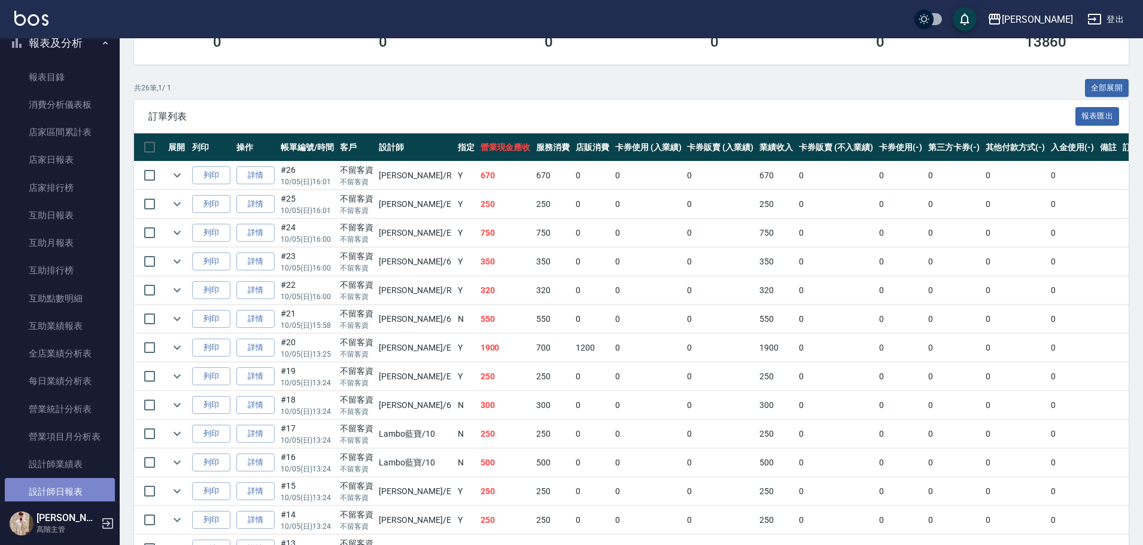
click at [80, 491] on link "設計師日報表" at bounding box center [60, 492] width 110 height 28
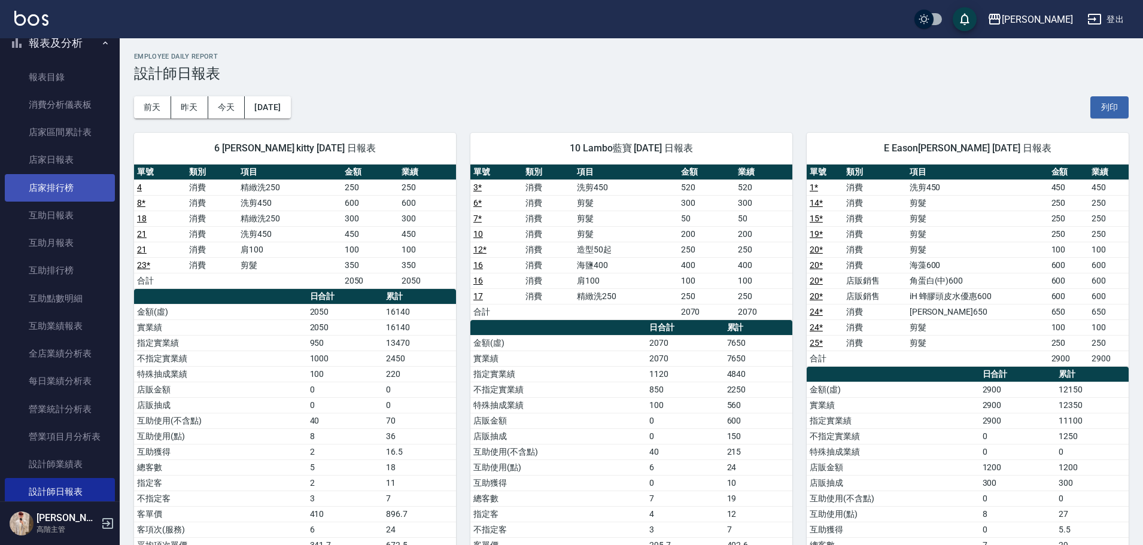
click at [87, 199] on link "店家排行榜" at bounding box center [60, 188] width 110 height 28
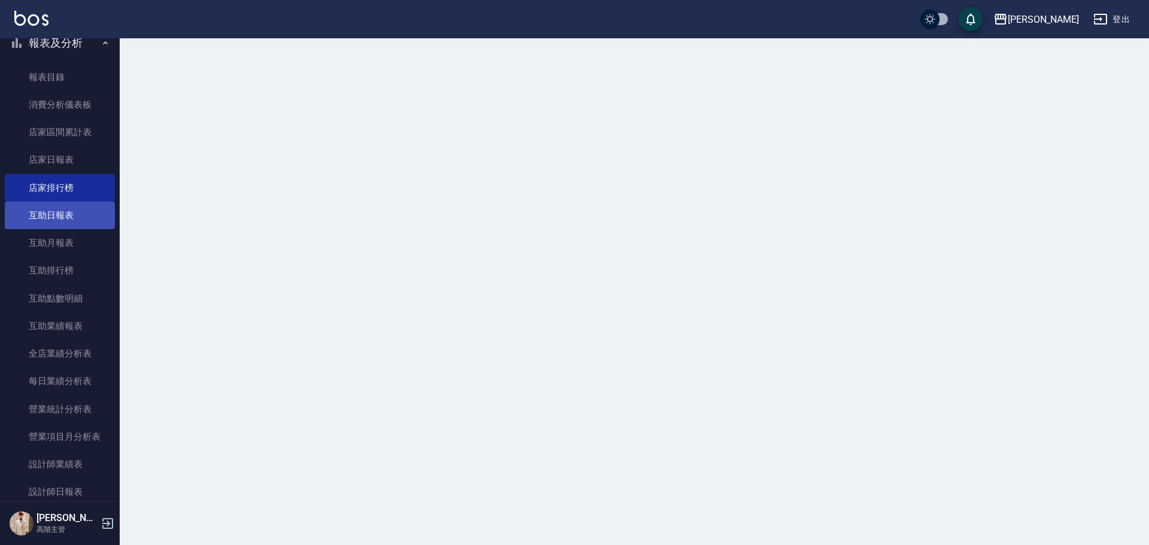
click at [88, 207] on link "互助日報表" at bounding box center [60, 216] width 110 height 28
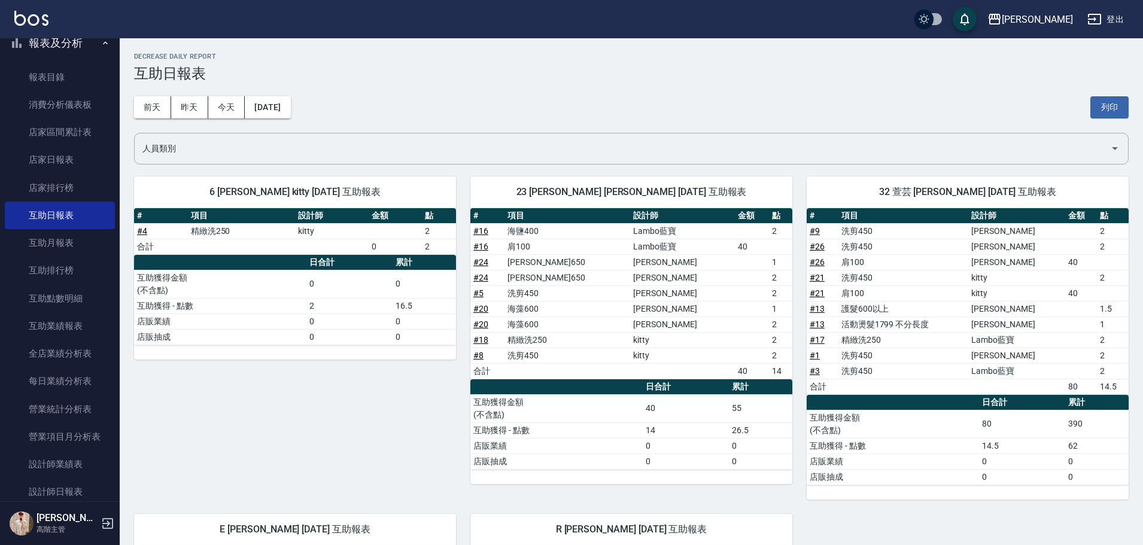
click at [36, 13] on img at bounding box center [31, 18] width 34 height 15
